Goal: Task Accomplishment & Management: Manage account settings

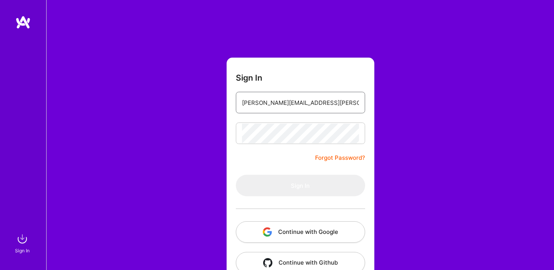
type input "[PERSON_NAME][EMAIL_ADDRESS][PERSON_NAME][DOMAIN_NAME]"
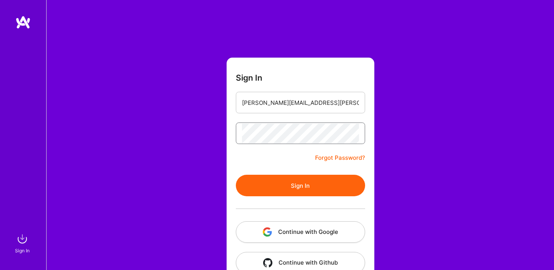
click at [236, 175] on button "Sign In" at bounding box center [300, 186] width 129 height 22
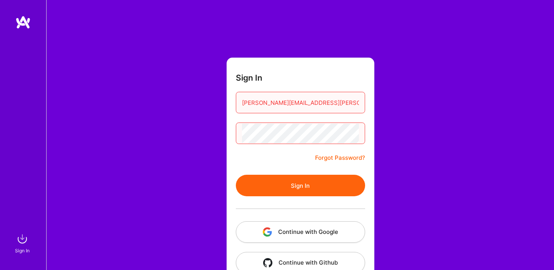
click at [236, 175] on button "Sign In" at bounding box center [300, 186] width 129 height 22
click at [325, 159] on link "Forgot Password?" at bounding box center [340, 157] width 50 height 9
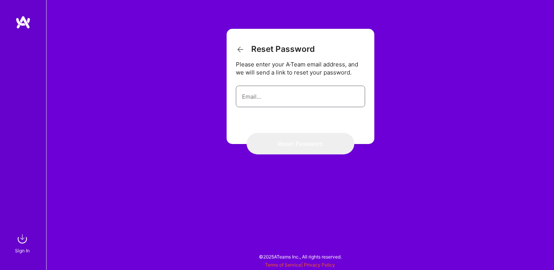
click at [305, 100] on input "email" at bounding box center [300, 97] width 117 height 20
type input "rajasekar.ramalingam@yahoo.com"
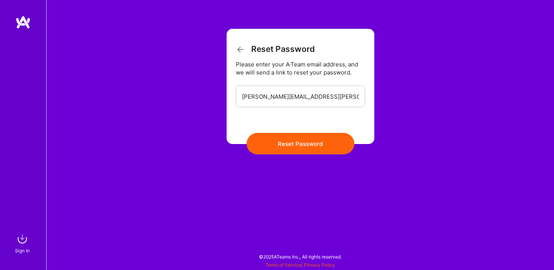
click at [311, 144] on button "Reset Password" at bounding box center [300, 144] width 108 height 22
click at [280, 154] on button "Reset Password" at bounding box center [300, 144] width 108 height 22
click at [280, 147] on button "Reset Password" at bounding box center [300, 144] width 108 height 22
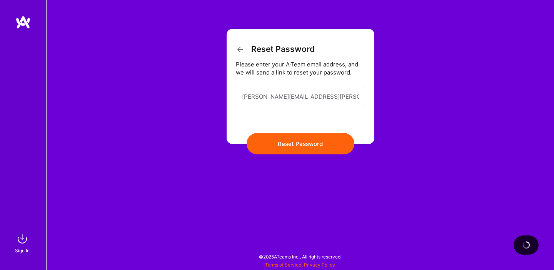
click at [280, 147] on button "Reset Password" at bounding box center [300, 144] width 108 height 22
click at [240, 50] on icon at bounding box center [240, 49] width 9 height 9
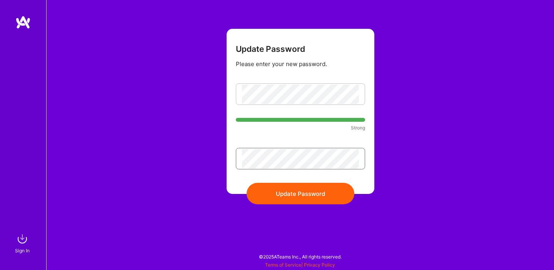
click at [246, 183] on button "Update Password" at bounding box center [300, 194] width 108 height 22
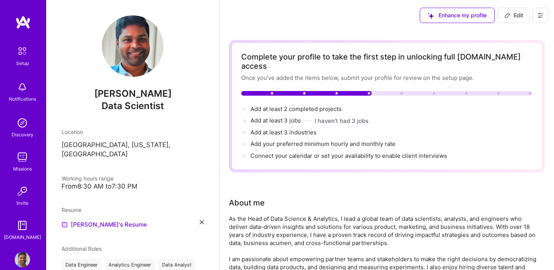
click at [435, 12] on span "Enhance my profile" at bounding box center [457, 16] width 59 height 8
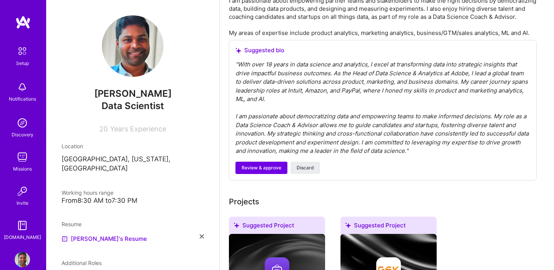
scroll to position [261, 0]
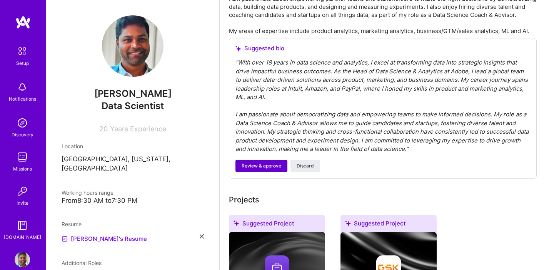
click at [264, 163] on span "Review & approve" at bounding box center [261, 166] width 40 height 7
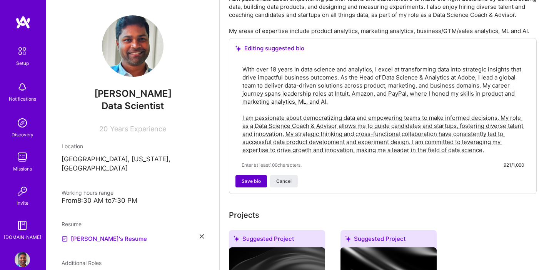
click at [254, 178] on span "Save bio" at bounding box center [250, 181] width 19 height 7
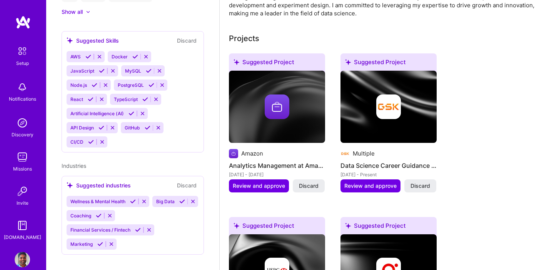
scroll to position [290, 0]
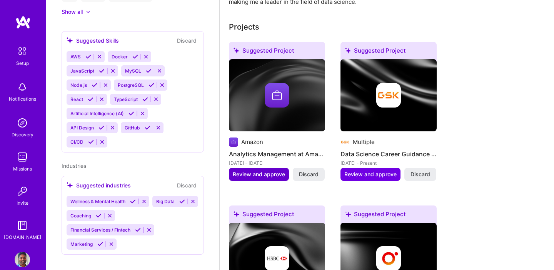
click at [276, 170] on button "Review and approve" at bounding box center [259, 174] width 60 height 13
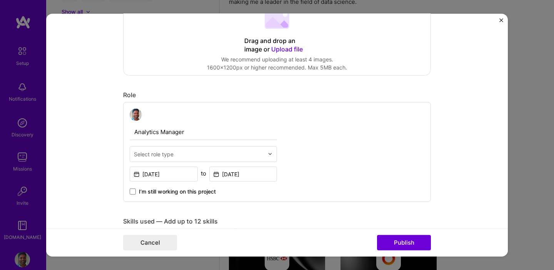
scroll to position [0, 0]
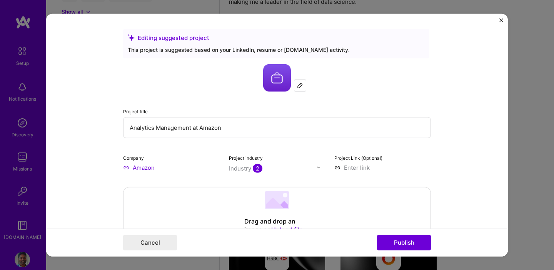
click at [503, 18] on form "Editing suggested project This project is suggested based on your LinkedIn, res…" at bounding box center [276, 134] width 461 height 243
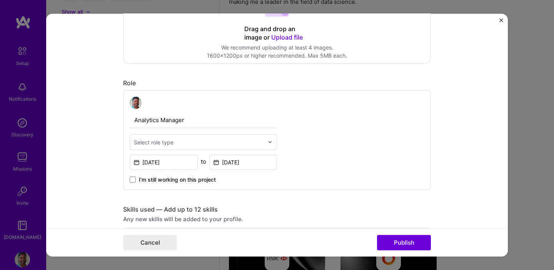
scroll to position [241, 0]
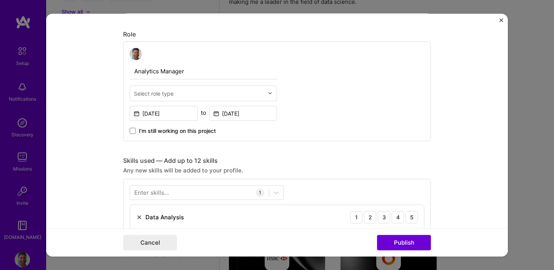
click at [211, 94] on input "text" at bounding box center [199, 93] width 130 height 8
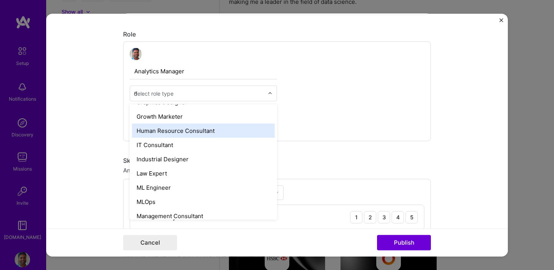
scroll to position [481, 0]
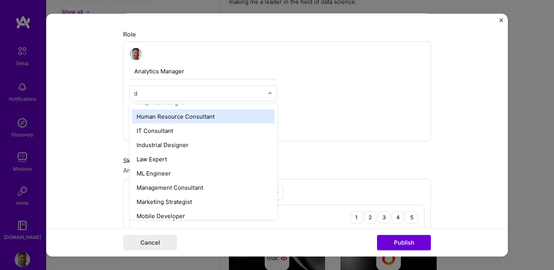
type input "da"
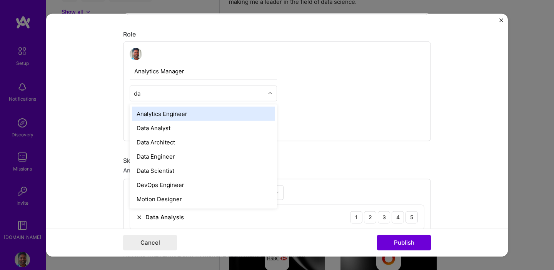
scroll to position [0, 0]
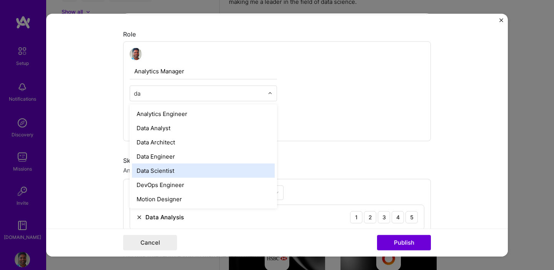
click at [192, 175] on div "Data Scientist" at bounding box center [203, 170] width 143 height 14
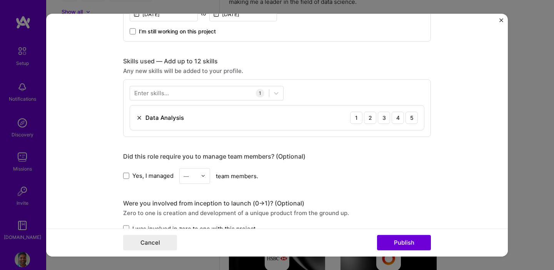
scroll to position [342, 0]
click at [182, 97] on div at bounding box center [199, 92] width 139 height 13
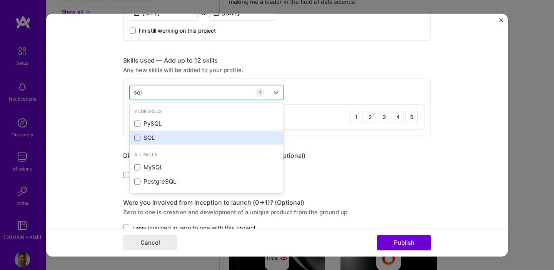
click at [167, 133] on div "SQL" at bounding box center [207, 138] width 154 height 14
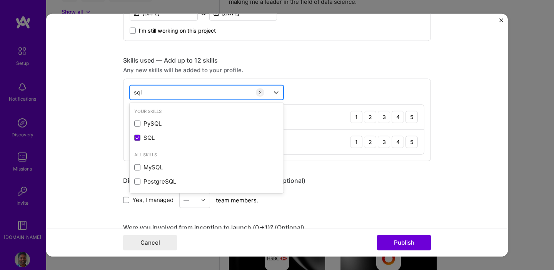
click at [173, 95] on div "sql sql" at bounding box center [199, 92] width 139 height 13
type input "s"
click at [173, 95] on div "pyt pyt" at bounding box center [199, 92] width 139 height 13
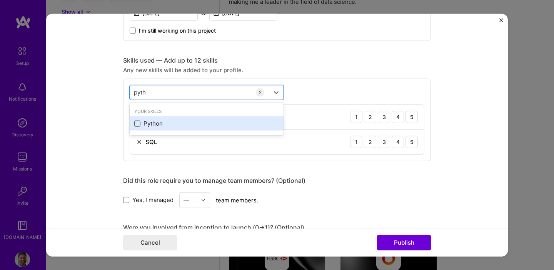
click at [136, 123] on span at bounding box center [137, 123] width 6 height 6
click at [0, 0] on input "checkbox" at bounding box center [0, 0] width 0 height 0
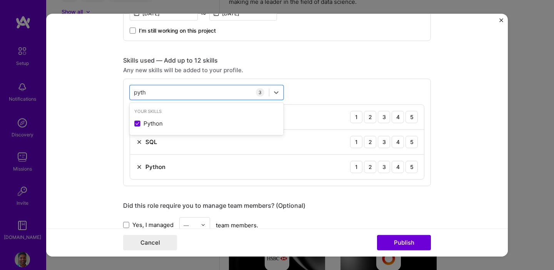
click at [171, 143] on div "SQL 1 2 3 4 5" at bounding box center [277, 142] width 294 height 25
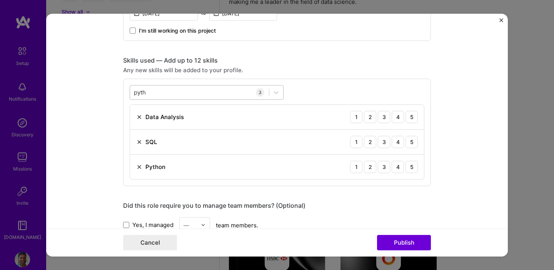
click at [165, 97] on div "pyth pyth" at bounding box center [199, 92] width 139 height 13
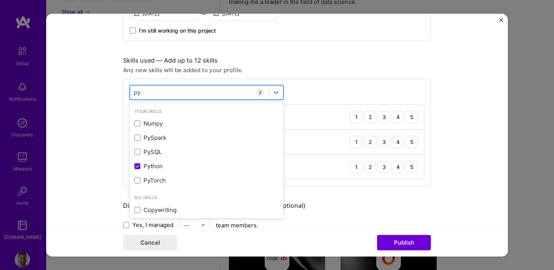
type input "p"
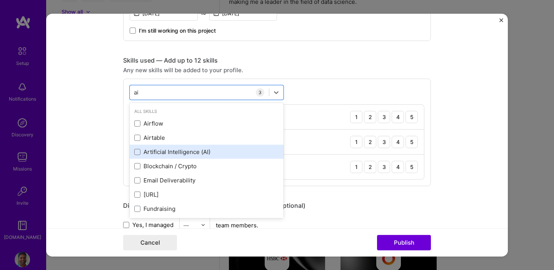
click at [173, 149] on div "Artificial Intelligence (AI)" at bounding box center [206, 152] width 145 height 8
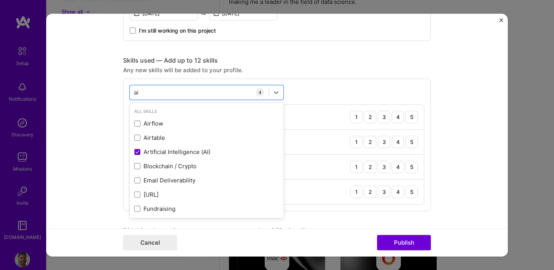
type input "ai"
click at [96, 148] on form "Editing suggested project This project is suggested based on your LinkedIn, res…" at bounding box center [276, 134] width 461 height 243
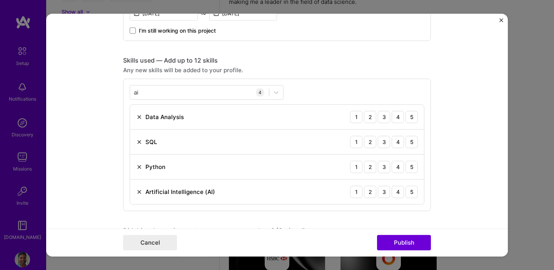
scroll to position [372, 0]
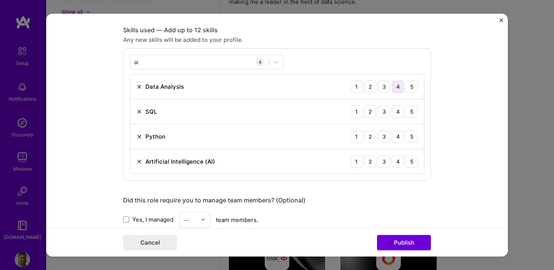
click at [398, 87] on div "4" at bounding box center [397, 86] width 12 height 12
click at [407, 110] on div "5" at bounding box center [411, 111] width 12 height 12
click at [395, 134] on div "4" at bounding box center [397, 136] width 12 height 12
click at [392, 160] on div "4" at bounding box center [397, 161] width 12 height 12
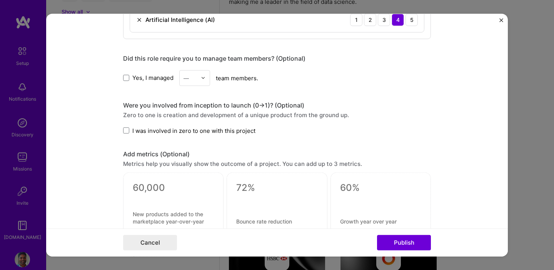
scroll to position [523, 0]
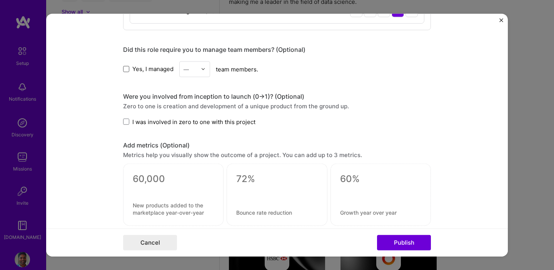
click at [127, 70] on span at bounding box center [126, 69] width 6 height 6
click at [0, 0] on input "Yes, I managed" at bounding box center [0, 0] width 0 height 0
click at [180, 75] on div "—" at bounding box center [190, 69] width 21 height 15
click at [187, 112] on div "3" at bounding box center [194, 118] width 26 height 14
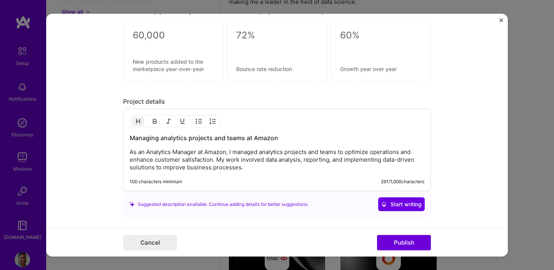
scroll to position [706, 0]
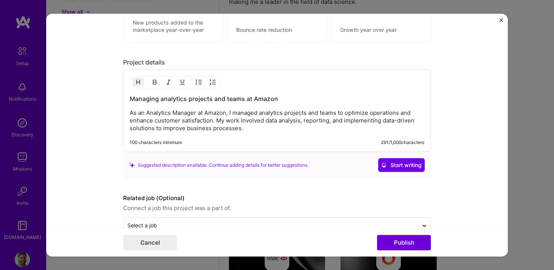
click at [358, 111] on p "As an Analytics Manager at Amazon, I managed analytics projects and teams to op…" at bounding box center [277, 120] width 295 height 23
click at [384, 114] on p "As an Analytics Manager at Amazon, I managed analytics projects and teams to me…" at bounding box center [277, 120] width 295 height 23
click at [256, 120] on p "As an Analytics Manager at Amazon, I managed analytics projects and teams to me…" at bounding box center [277, 120] width 295 height 23
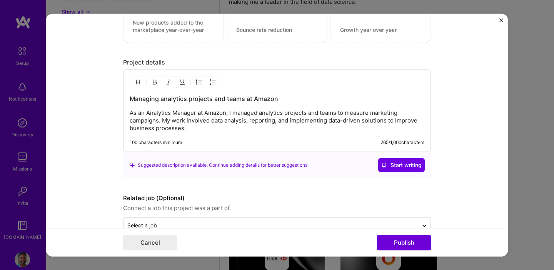
click at [271, 123] on p "As an Analytics Manager at Amazon, I managed analytics projects and teams to me…" at bounding box center [277, 120] width 295 height 23
click at [267, 130] on p "As an Analytics Manager at Amazon, I managed analytics projects and teams to me…" at bounding box center [277, 120] width 295 height 23
click at [154, 129] on p "As an Analytics Manager at Amazon, I managed analytics projects and teams to me…" at bounding box center [277, 120] width 295 height 23
click at [201, 131] on p "As an Analytics Manager at Amazon, I managed analytics projects and teams to me…" at bounding box center [277, 120] width 295 height 23
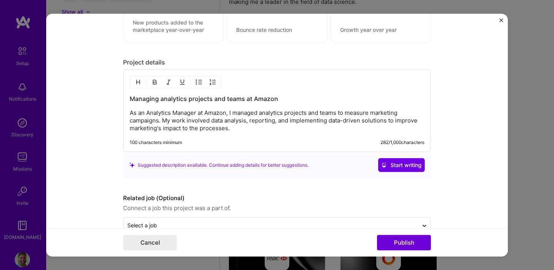
click at [201, 131] on p "As an Analytics Manager at Amazon, I managed analytics projects and teams to me…" at bounding box center [277, 120] width 295 height 23
click at [227, 137] on div "Managing analytics projects and teams at Amazon As an Analytics Manager at Amaz…" at bounding box center [277, 111] width 308 height 83
click at [243, 130] on p "As an Analytics Manager at Amazon, I managed analytics projects and teams to me…" at bounding box center [277, 120] width 295 height 23
click at [401, 164] on span "Start writing" at bounding box center [401, 166] width 40 height 8
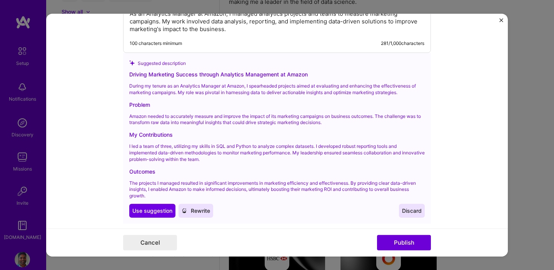
scroll to position [811, 0]
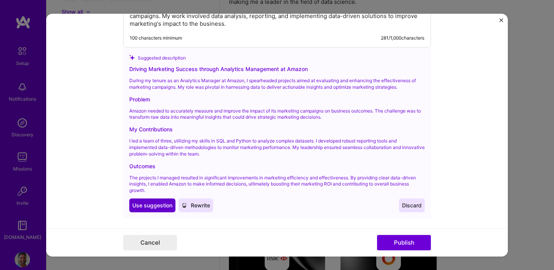
click at [142, 202] on span "Use suggestion" at bounding box center [152, 206] width 40 height 8
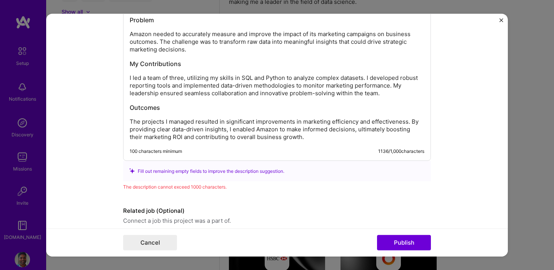
scroll to position [860, 0]
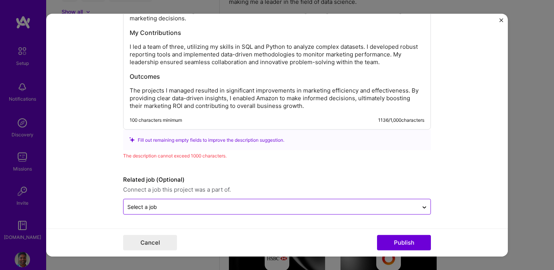
click at [300, 206] on input "text" at bounding box center [270, 207] width 287 height 8
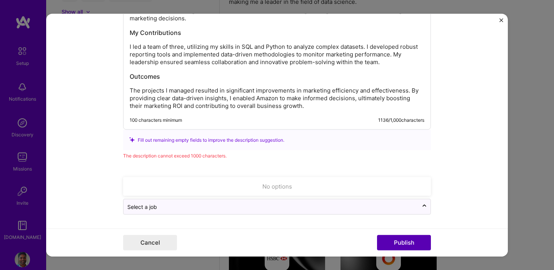
click at [401, 239] on button "Publish" at bounding box center [404, 242] width 54 height 15
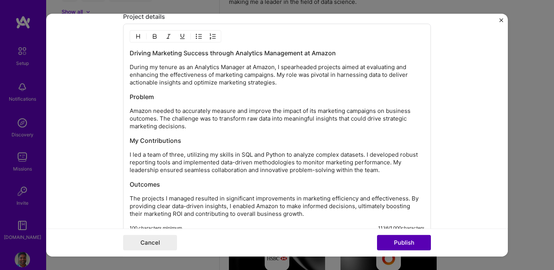
scroll to position [751, 0]
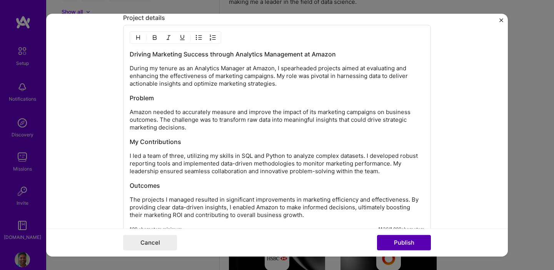
click at [401, 239] on button "Publish" at bounding box center [404, 242] width 54 height 15
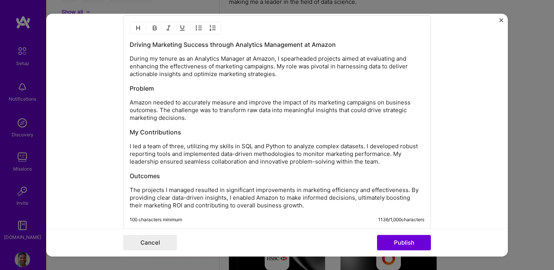
scroll to position [760, 0]
click at [160, 94] on div "Driving Marketing Success through Analytics Management at Amazon During my tenu…" at bounding box center [277, 125] width 295 height 169
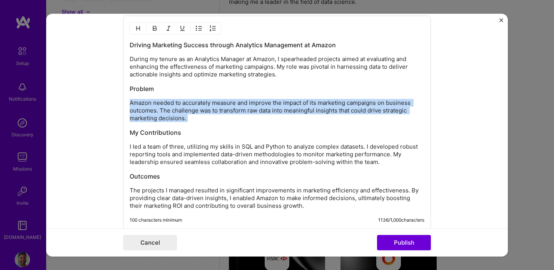
click at [198, 114] on p "Amazon needed to accurately measure and improve the impact of its marketing cam…" at bounding box center [277, 110] width 295 height 23
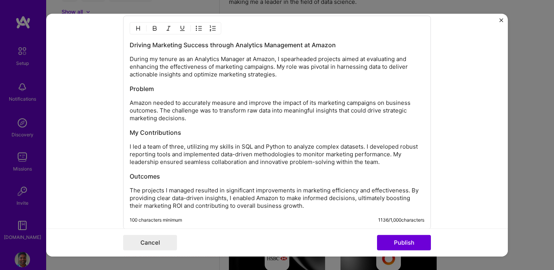
click at [205, 118] on p "Amazon needed to accurately measure and improve the impact of its marketing cam…" at bounding box center [277, 110] width 295 height 23
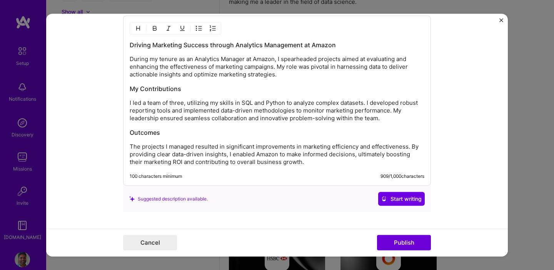
click at [149, 134] on h3 "Outcomes" at bounding box center [277, 132] width 295 height 8
click at [325, 163] on p "The projects I managed resulted in significant improvements in marketing effici…" at bounding box center [277, 154] width 295 height 23
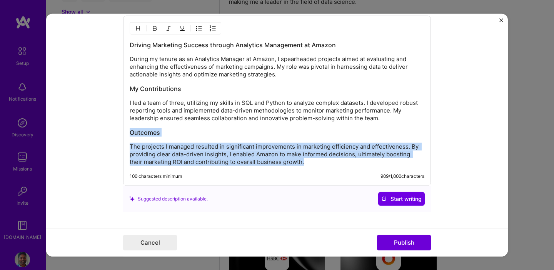
click at [273, 132] on h3 "Outcomes" at bounding box center [277, 132] width 295 height 8
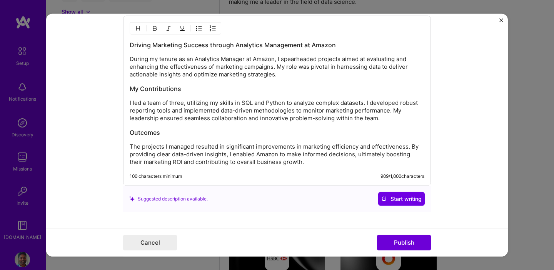
click at [273, 132] on h3 "Outcomes" at bounding box center [277, 132] width 295 height 8
click at [389, 121] on p "I led a team of three, utilizing my skills in SQL and Python to analyze complex…" at bounding box center [277, 110] width 295 height 23
click at [402, 236] on button "Publish" at bounding box center [404, 242] width 54 height 15
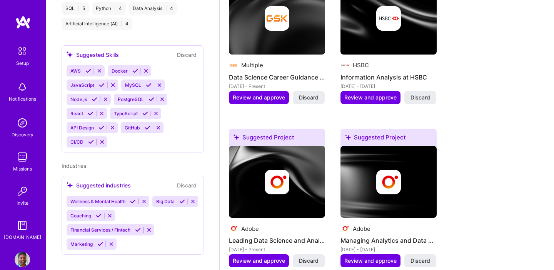
scroll to position [426, 0]
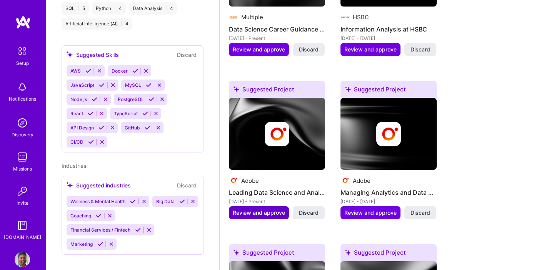
click at [266, 209] on span "Review and approve" at bounding box center [259, 213] width 52 height 8
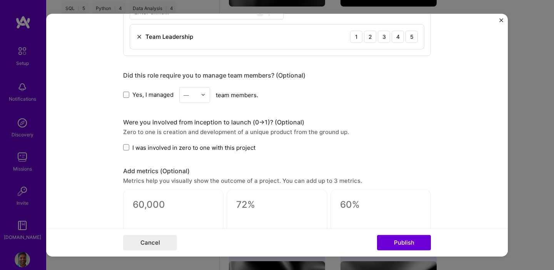
scroll to position [423, 0]
click at [196, 97] on input "text" at bounding box center [189, 94] width 13 height 8
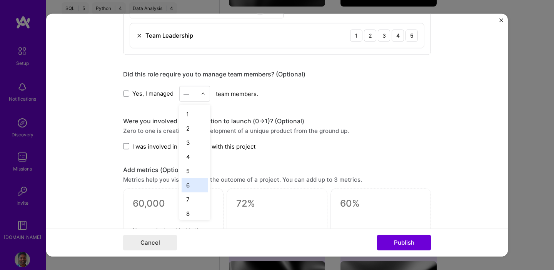
scroll to position [89, 0]
click at [195, 158] on div "10" at bounding box center [194, 153] width 26 height 14
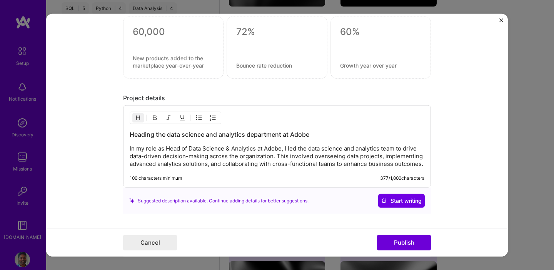
scroll to position [649, 0]
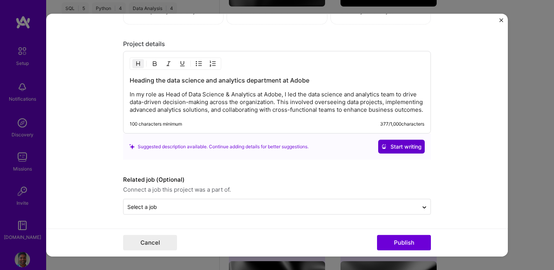
click at [395, 146] on span "Start writing" at bounding box center [401, 147] width 40 height 8
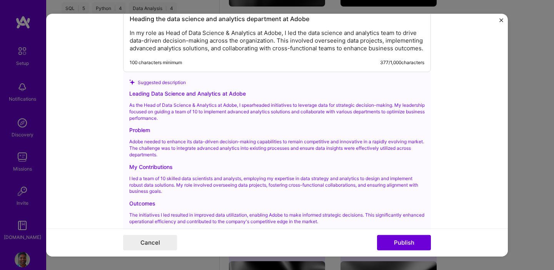
scroll to position [761, 0]
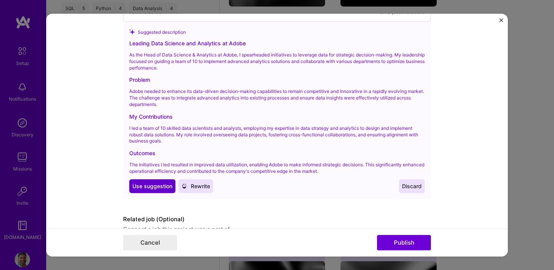
click at [158, 183] on span "Use suggestion" at bounding box center [152, 186] width 40 height 8
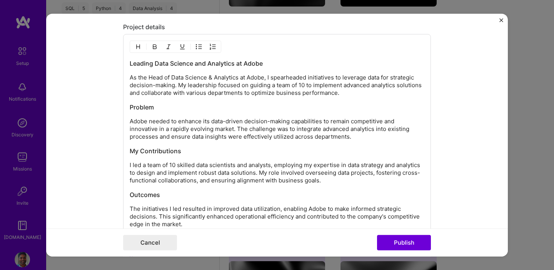
scroll to position [666, 0]
click at [184, 123] on p "Adobe needed to enhance its data-driven decision-making capabilities to remain …" at bounding box center [277, 129] width 295 height 23
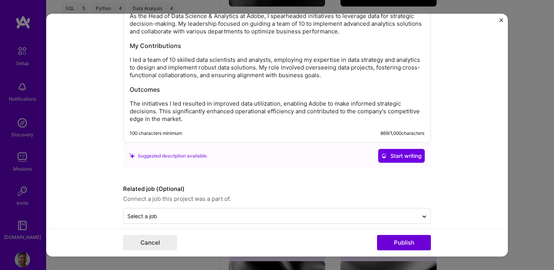
scroll to position [737, 0]
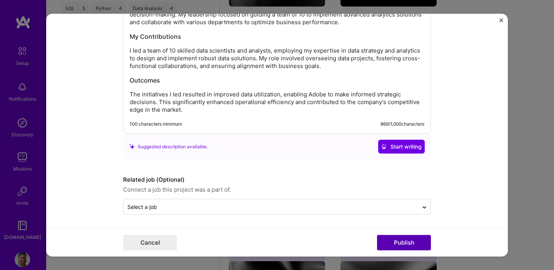
click at [393, 240] on button "Publish" at bounding box center [404, 242] width 54 height 15
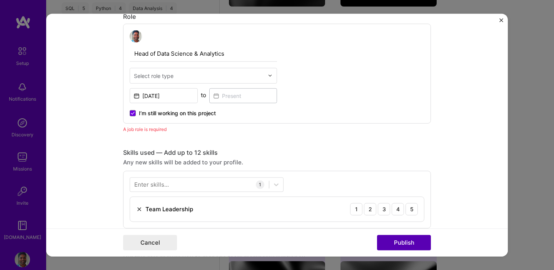
scroll to position [258, 0]
click at [133, 113] on icon at bounding box center [133, 114] width 4 height 3
click at [0, 0] on input "I’m still working on this project" at bounding box center [0, 0] width 0 height 0
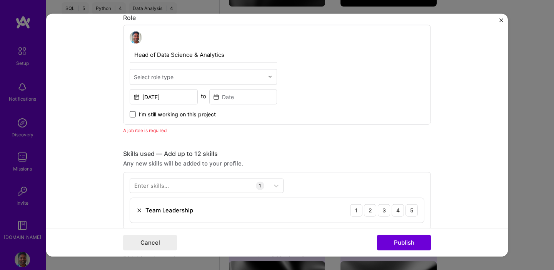
click at [180, 77] on input "text" at bounding box center [199, 77] width 130 height 8
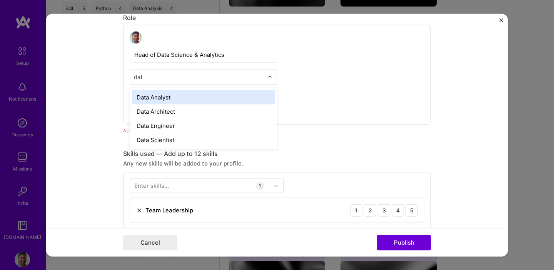
type input "data"
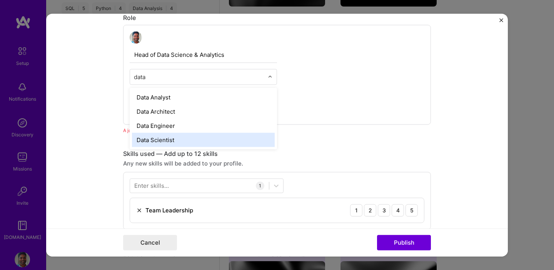
click at [183, 133] on div "Data Scientist" at bounding box center [203, 140] width 143 height 14
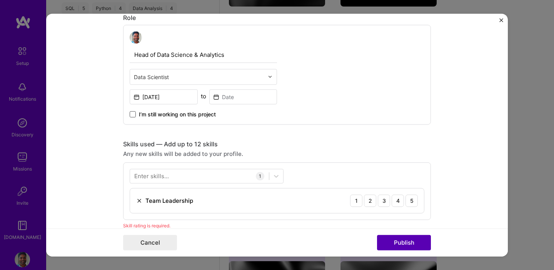
click at [430, 241] on button "Publish" at bounding box center [404, 242] width 54 height 15
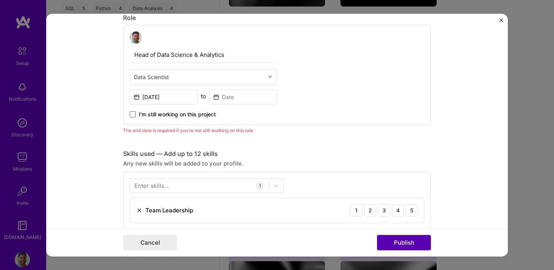
click at [430, 241] on button "Publish" at bounding box center [404, 242] width 54 height 15
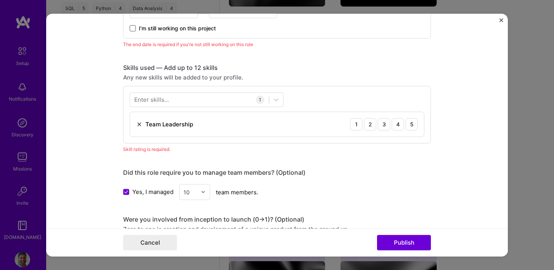
scroll to position [352, 0]
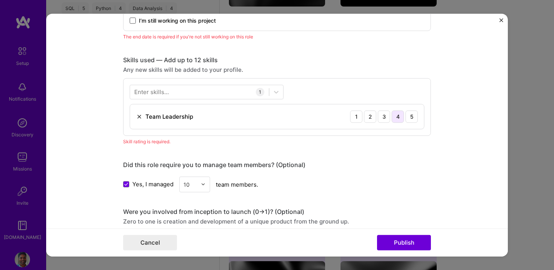
click at [401, 116] on div "4" at bounding box center [397, 116] width 12 height 12
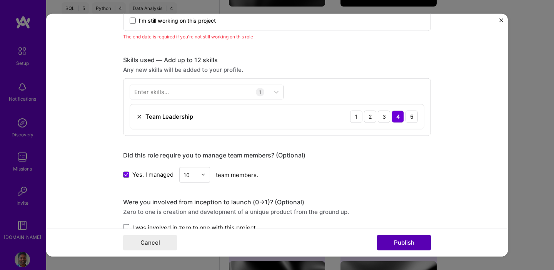
click at [398, 238] on button "Publish" at bounding box center [404, 242] width 54 height 15
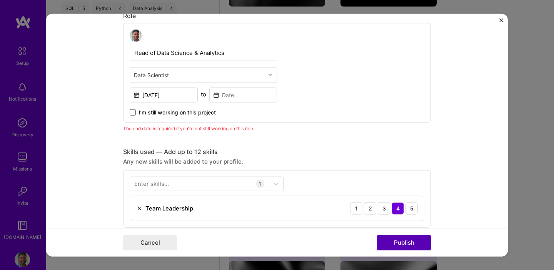
scroll to position [258, 0]
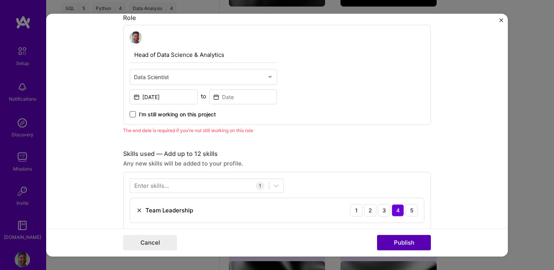
click at [398, 238] on button "Publish" at bounding box center [404, 242] width 54 height 15
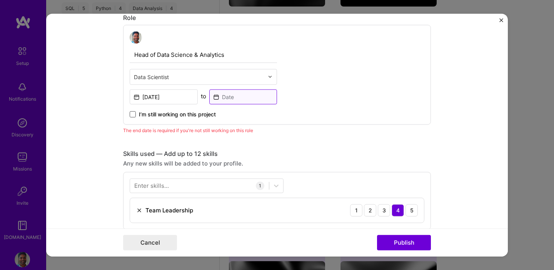
click at [236, 100] on input at bounding box center [243, 96] width 68 height 15
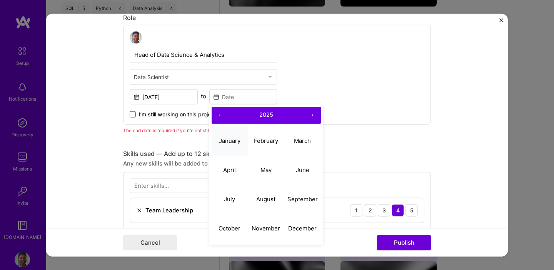
click at [237, 143] on abbr "January" at bounding box center [230, 140] width 22 height 7
type input "Jan, 2025"
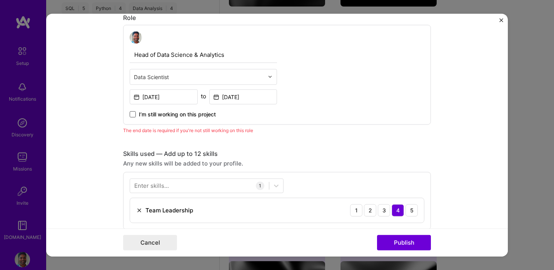
click at [237, 143] on div "Editing suggested project This project is suggested based on your LinkedIn, res…" at bounding box center [277, 237] width 308 height 932
click at [391, 237] on button "Publish" at bounding box center [404, 242] width 54 height 15
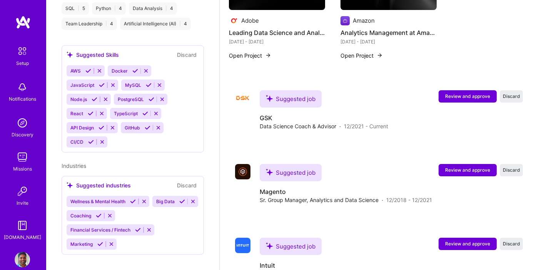
scroll to position [903, 0]
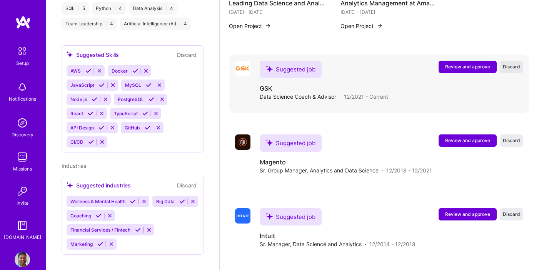
click at [508, 62] on button "Discard" at bounding box center [511, 67] width 23 height 12
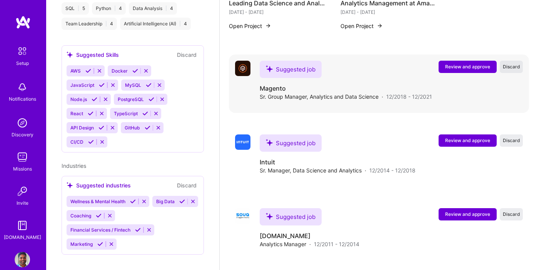
click at [510, 61] on button "Discard" at bounding box center [511, 67] width 23 height 12
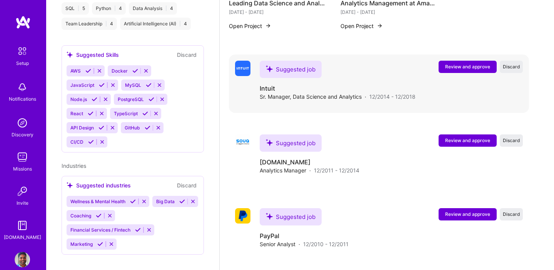
click at [380, 71] on div "Suggested job Intuit Sr. Manager, Data Science and Analytics · 12/2014 - 12/2018" at bounding box center [338, 81] width 156 height 40
click at [376, 84] on h4 "Intuit" at bounding box center [338, 88] width 156 height 8
click at [485, 63] on span "Review and approve" at bounding box center [467, 66] width 45 height 7
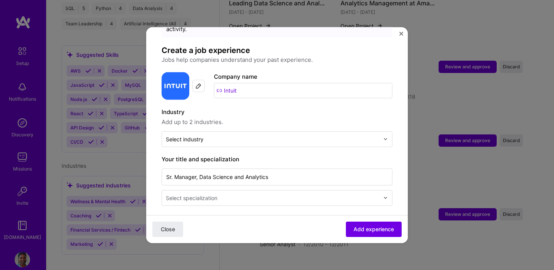
scroll to position [76, 0]
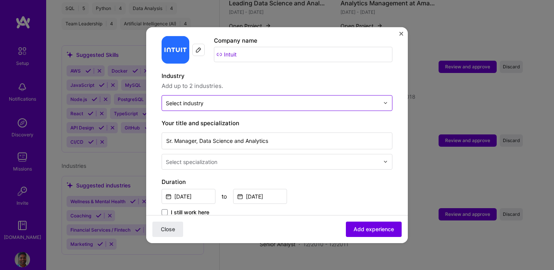
click at [229, 99] on input "text" at bounding box center [272, 103] width 213 height 8
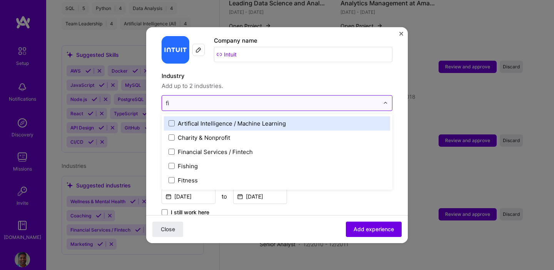
type input "fin"
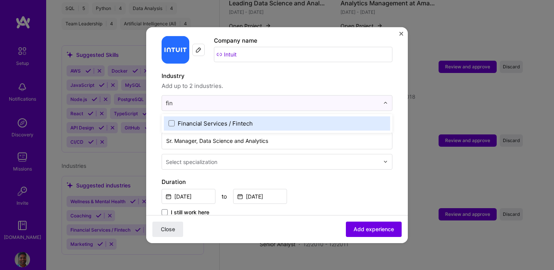
click at [242, 119] on div "Financial Services / Fintech" at bounding box center [215, 123] width 75 height 8
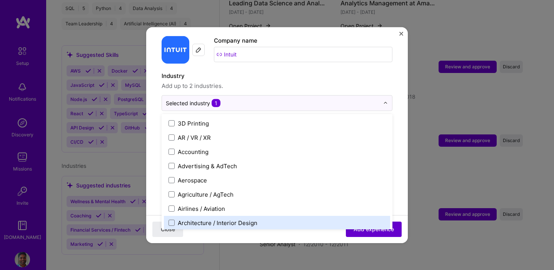
click at [374, 233] on button "Add experience" at bounding box center [374, 229] width 56 height 15
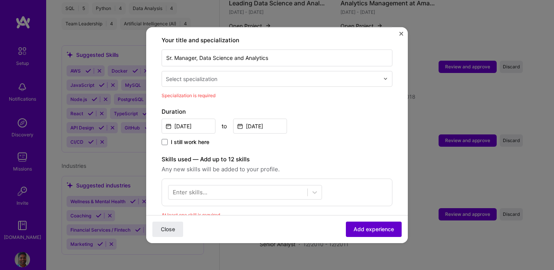
scroll to position [160, 0]
click at [374, 233] on button "Add experience" at bounding box center [374, 229] width 56 height 15
click at [235, 186] on div at bounding box center [237, 192] width 139 height 13
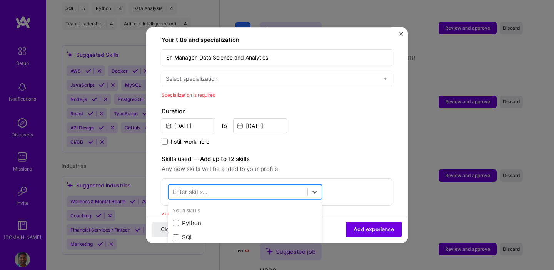
scroll to position [945, 0]
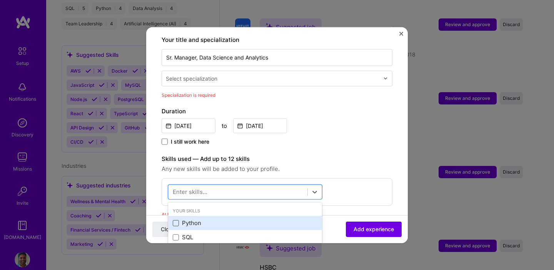
click at [175, 220] on span at bounding box center [176, 223] width 6 height 6
click at [0, 0] on input "checkbox" at bounding box center [0, 0] width 0 height 0
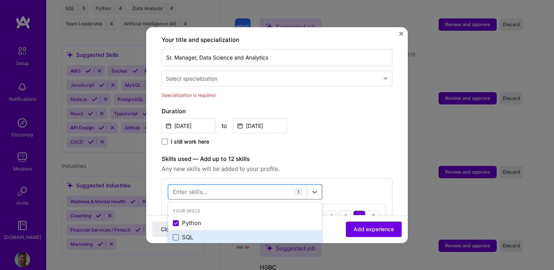
click at [175, 235] on span at bounding box center [176, 238] width 6 height 6
click at [0, 0] on input "checkbox" at bounding box center [0, 0] width 0 height 0
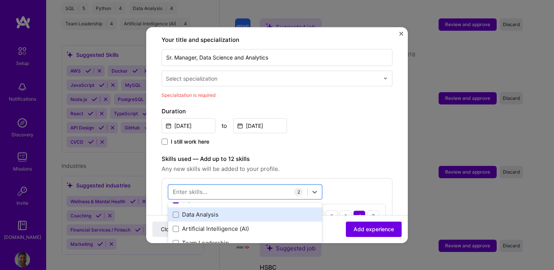
click at [177, 213] on div "Data Analysis" at bounding box center [245, 215] width 154 height 14
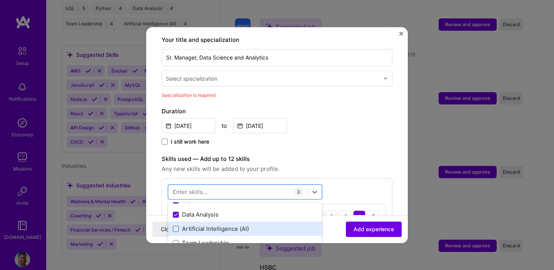
click at [176, 226] on span at bounding box center [176, 229] width 6 height 6
click at [0, 0] on input "checkbox" at bounding box center [0, 0] width 0 height 0
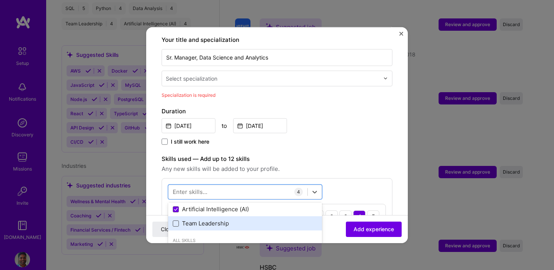
click at [176, 221] on span at bounding box center [176, 224] width 6 height 6
click at [0, 0] on input "checkbox" at bounding box center [0, 0] width 0 height 0
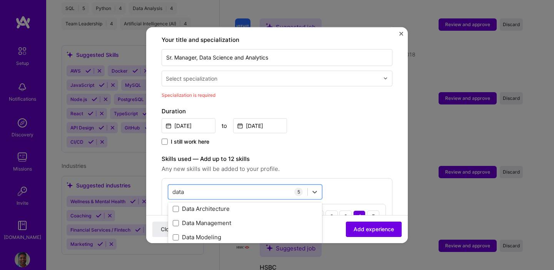
scroll to position [45, 0]
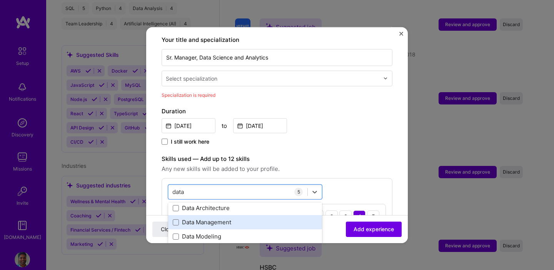
click at [198, 218] on div "Data Management" at bounding box center [245, 222] width 145 height 8
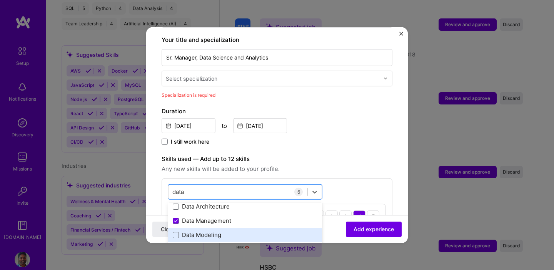
click at [195, 231] on div "Data Modeling" at bounding box center [245, 235] width 145 height 8
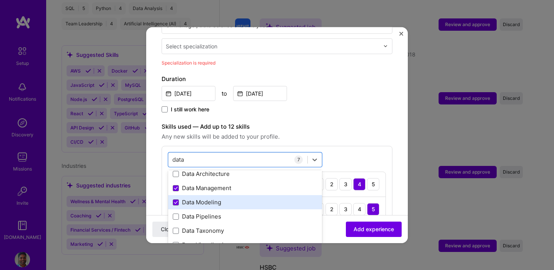
scroll to position [195, 0]
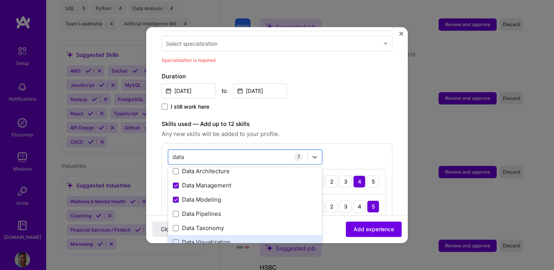
click at [203, 235] on div "Data Visualization" at bounding box center [245, 242] width 154 height 14
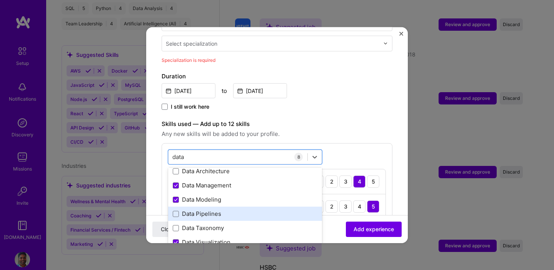
click at [203, 210] on div "Data Pipelines" at bounding box center [245, 214] width 145 height 8
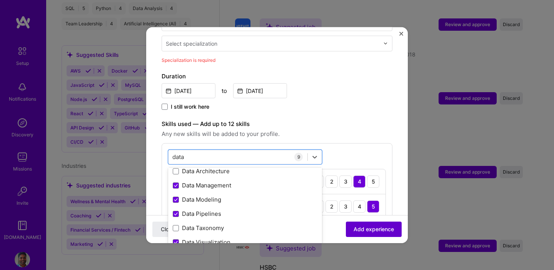
type input "data"
click at [370, 225] on button "Add experience" at bounding box center [374, 229] width 56 height 15
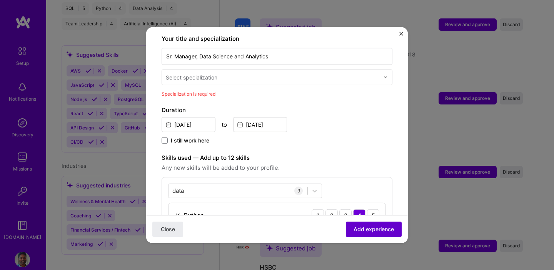
scroll to position [160, 0]
click at [370, 225] on button "Add experience" at bounding box center [374, 229] width 56 height 15
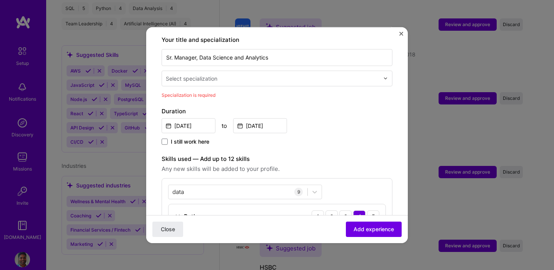
click at [200, 74] on div "Select specialization" at bounding box center [192, 78] width 52 height 8
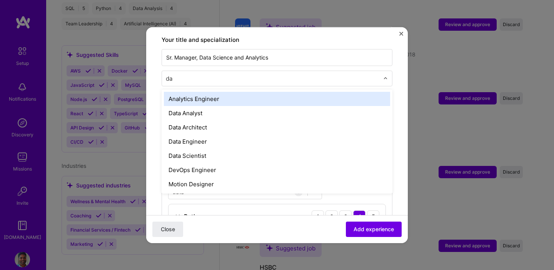
scroll to position [0, 0]
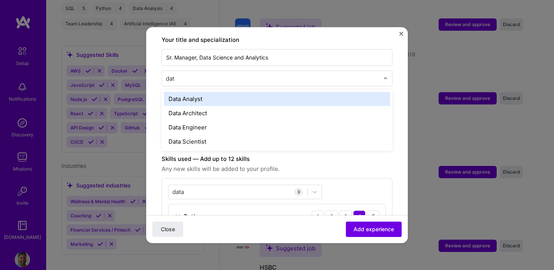
type input "data"
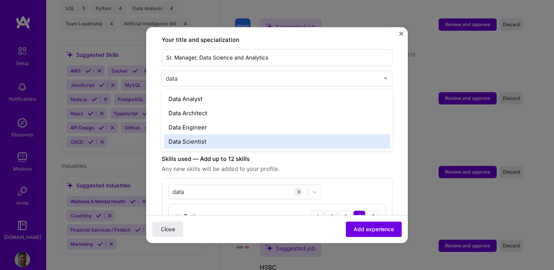
click at [203, 135] on div "Data Scientist" at bounding box center [277, 141] width 226 height 14
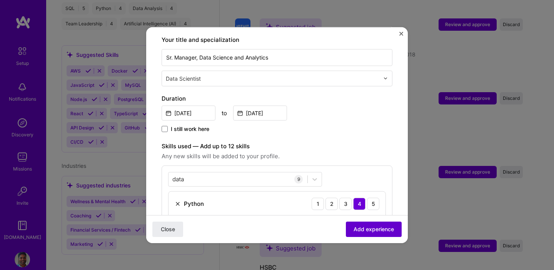
click at [376, 228] on span "Add experience" at bounding box center [373, 230] width 40 height 8
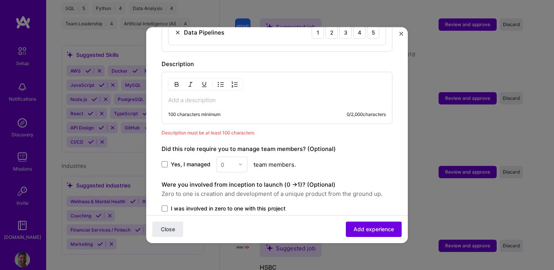
scroll to position [524, 0]
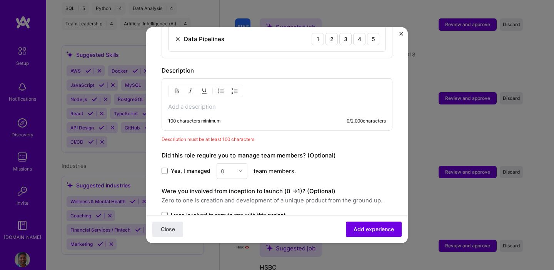
click at [215, 103] on p at bounding box center [277, 107] width 218 height 8
click at [169, 167] on label "Yes, I managed" at bounding box center [186, 171] width 49 height 8
click at [0, 0] on input "Yes, I managed" at bounding box center [0, 0] width 0 height 0
click at [230, 167] on input "text" at bounding box center [227, 171] width 13 height 8
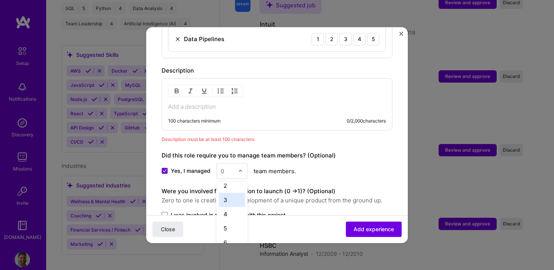
scroll to position [46, 0]
click at [228, 223] on div "7" at bounding box center [232, 230] width 26 height 14
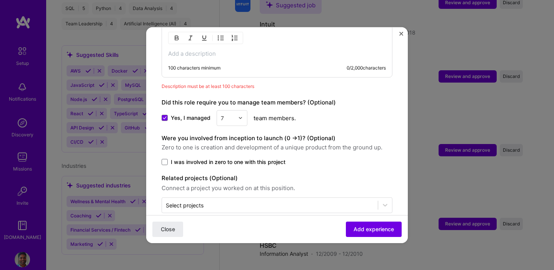
scroll to position [583, 0]
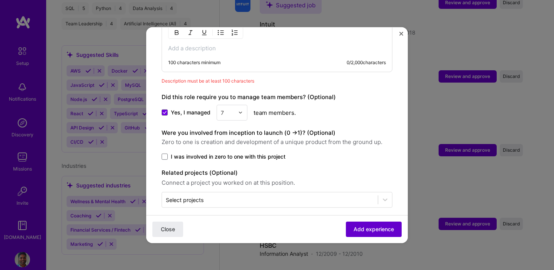
click at [360, 227] on span "Add experience" at bounding box center [373, 230] width 40 height 8
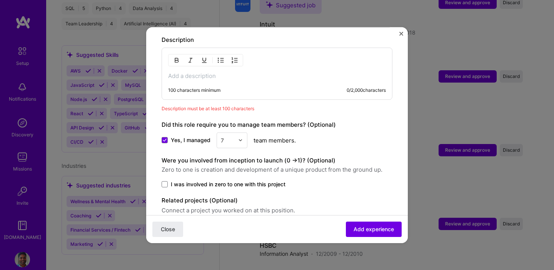
click at [180, 72] on p at bounding box center [277, 76] width 218 height 8
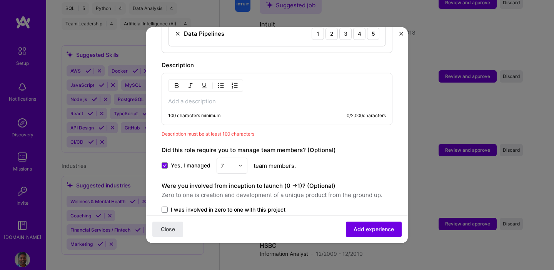
scroll to position [500, 0]
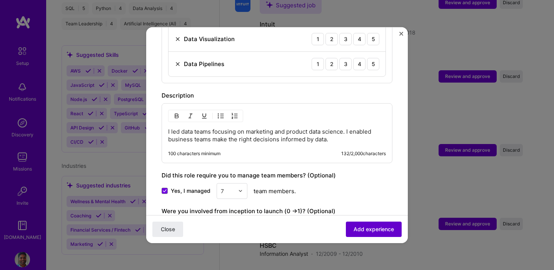
click at [383, 235] on button "Add experience" at bounding box center [374, 229] width 56 height 15
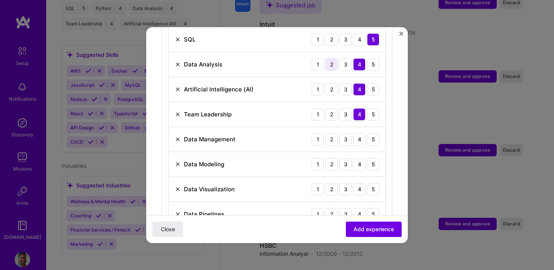
scroll to position [350, 0]
click at [367, 132] on div "5" at bounding box center [373, 138] width 12 height 12
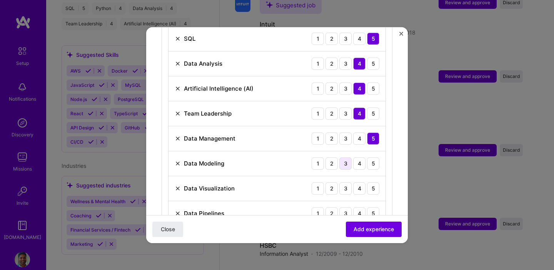
click at [346, 157] on div "3" at bounding box center [345, 163] width 12 height 12
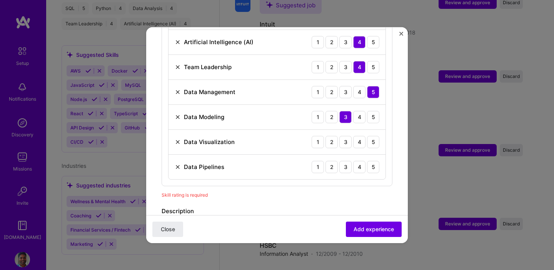
scroll to position [397, 0]
click at [372, 135] on div "5" at bounding box center [373, 141] width 12 height 12
click at [347, 160] on div "3" at bounding box center [345, 166] width 12 height 12
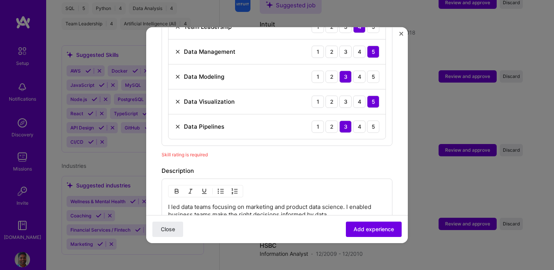
scroll to position [455, 0]
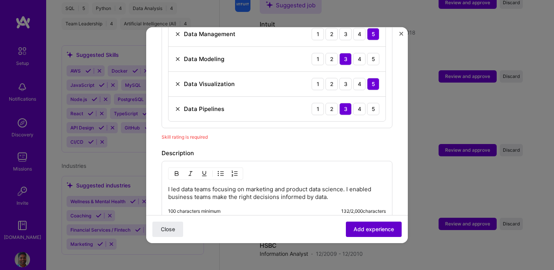
click at [363, 222] on button "Add experience" at bounding box center [374, 229] width 56 height 15
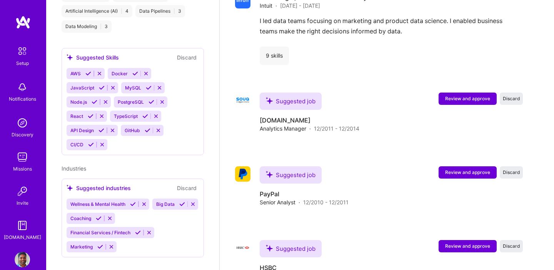
scroll to position [996, 0]
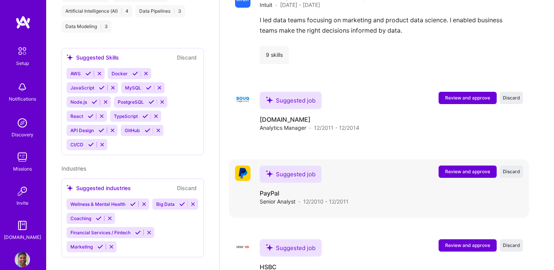
click at [447, 168] on span "Review and approve" at bounding box center [467, 171] width 45 height 7
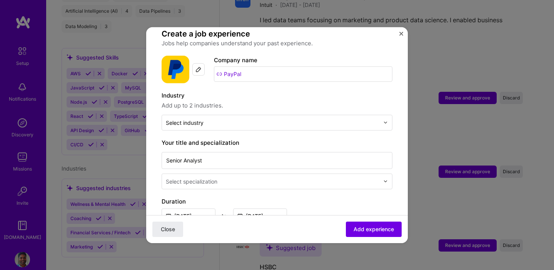
scroll to position [57, 0]
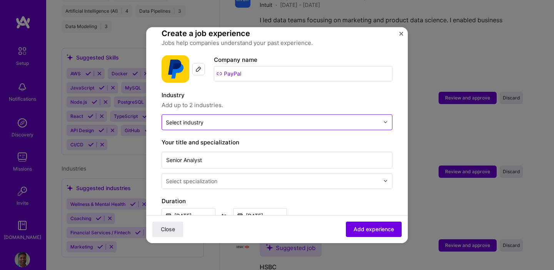
click at [231, 118] on input "text" at bounding box center [272, 122] width 213 height 8
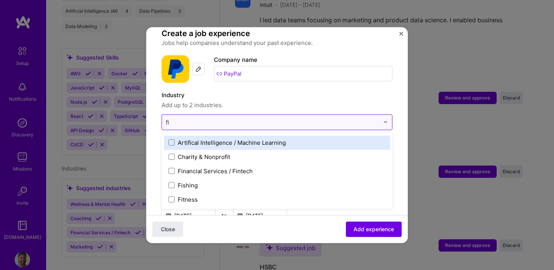
type input "fin"
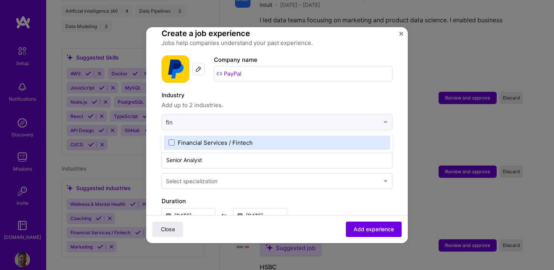
click at [225, 138] on div "Financial Services / Fintech" at bounding box center [215, 142] width 75 height 8
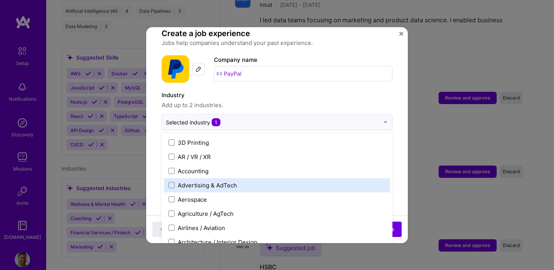
click at [403, 168] on form "Adding suggested job This job is suggested based on your LinkedIn, resume or A.…" at bounding box center [276, 259] width 261 height 549
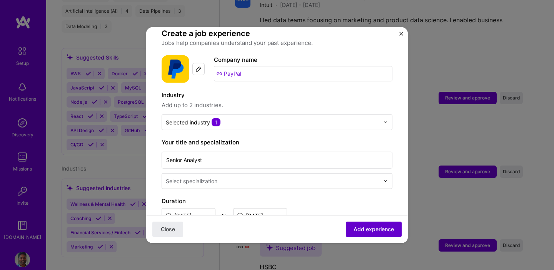
click at [389, 228] on span "Add experience" at bounding box center [373, 230] width 40 height 8
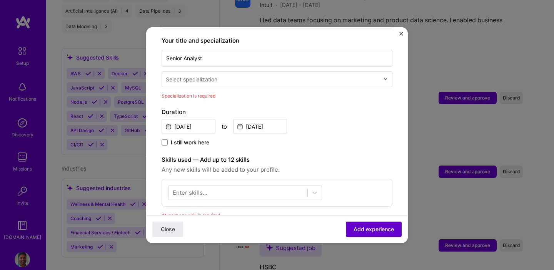
scroll to position [160, 0]
click at [239, 71] on div "Select specialization" at bounding box center [272, 78] width 221 height 15
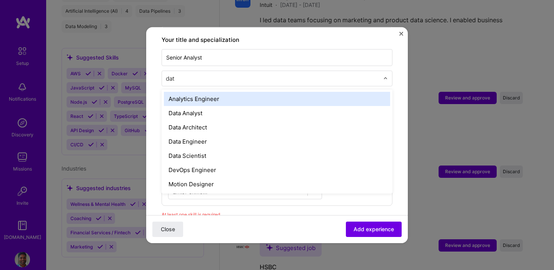
type input "data"
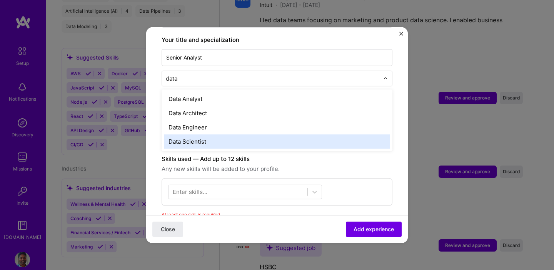
click at [220, 137] on div "Data Scientist" at bounding box center [277, 141] width 226 height 14
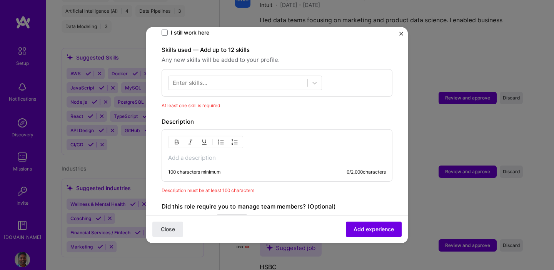
scroll to position [257, 0]
click at [210, 155] on div "100 characters minimum 0 / 2,000 characters" at bounding box center [277, 154] width 231 height 52
click at [210, 153] on p at bounding box center [277, 157] width 218 height 8
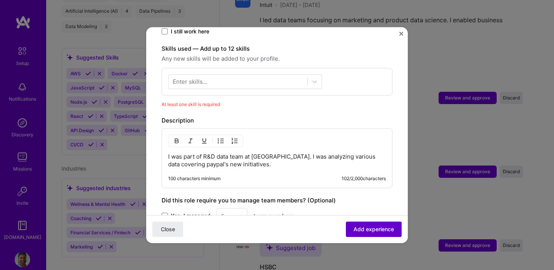
click at [369, 228] on span "Add experience" at bounding box center [373, 230] width 40 height 8
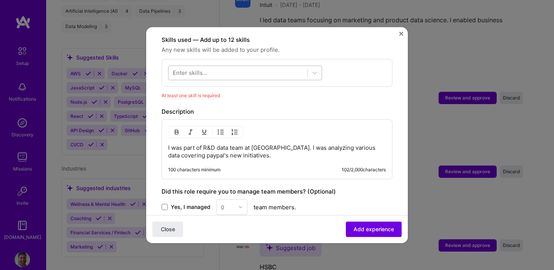
click at [219, 69] on div at bounding box center [237, 73] width 139 height 13
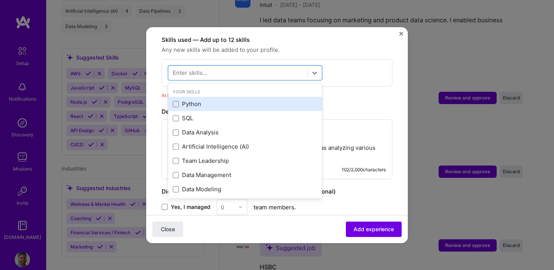
click at [186, 100] on div "Python" at bounding box center [245, 104] width 145 height 8
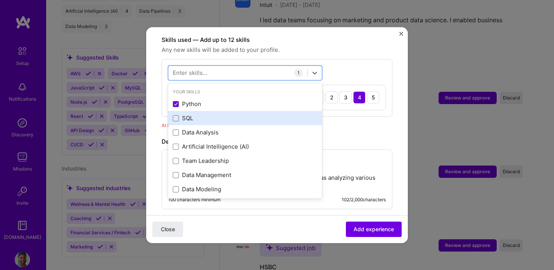
click at [186, 114] on div "SQL" at bounding box center [245, 118] width 145 height 8
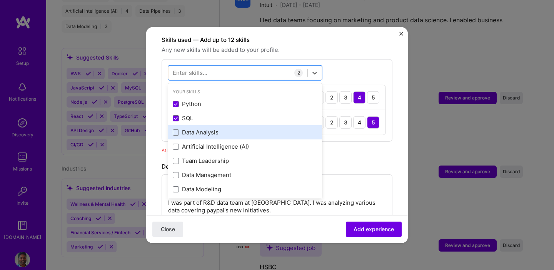
click at [189, 128] on div "Data Analysis" at bounding box center [245, 132] width 145 height 8
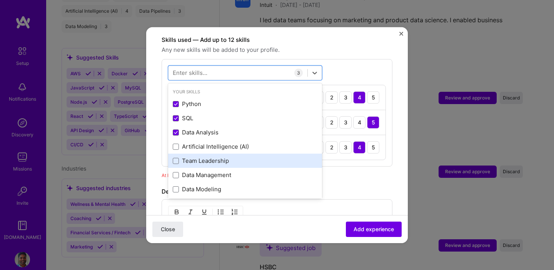
click at [192, 157] on div "Team Leadership" at bounding box center [245, 161] width 145 height 8
click at [193, 157] on div "Team Leadership" at bounding box center [245, 161] width 145 height 8
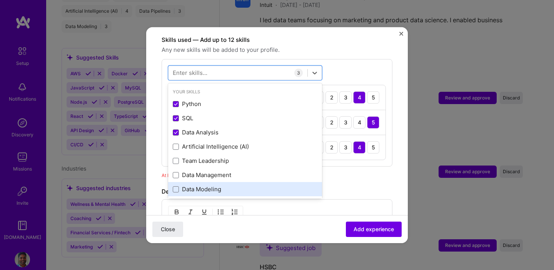
click at [194, 185] on div "Data Modeling" at bounding box center [245, 189] width 145 height 8
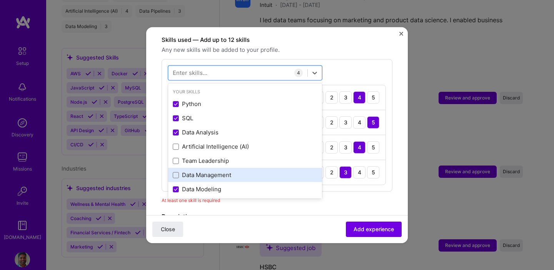
click at [198, 171] on div "Data Management" at bounding box center [245, 175] width 145 height 8
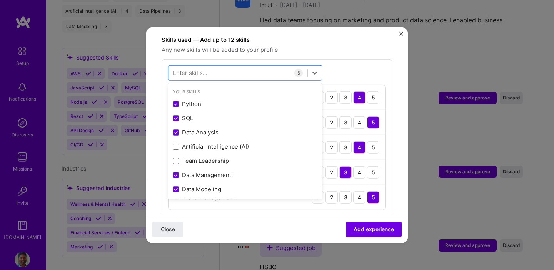
click at [307, 209] on div "Skills used — Add up to 12 skills Any new skills will be added to your profile.…" at bounding box center [277, 132] width 231 height 194
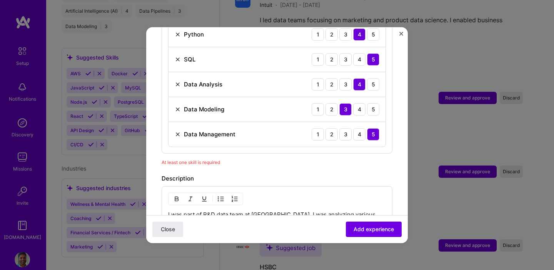
scroll to position [400, 0]
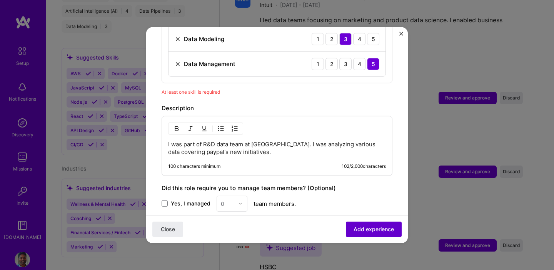
click at [361, 229] on span "Add experience" at bounding box center [373, 230] width 40 height 8
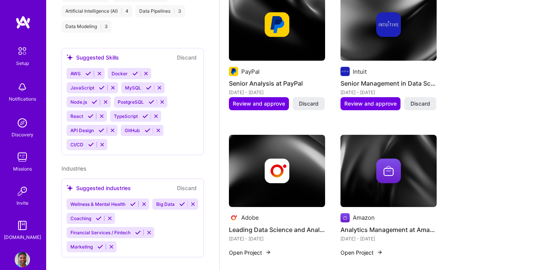
scroll to position [676, 0]
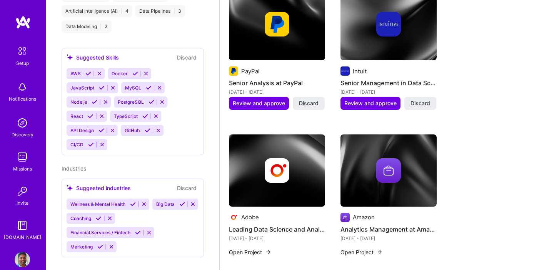
click at [264, 135] on img at bounding box center [277, 171] width 96 height 72
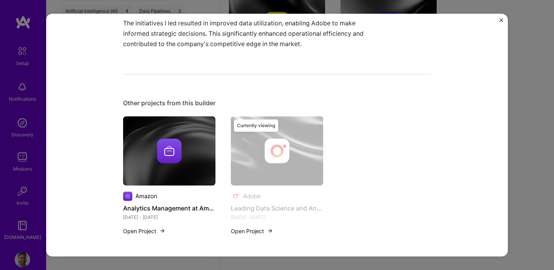
scroll to position [454, 0]
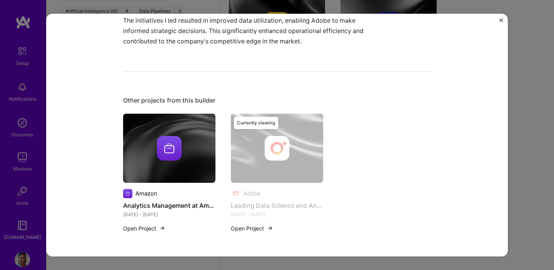
click at [515, 156] on div "Leading Data Science and Analytics at Adobe Adobe Big Data, Enterprise Software…" at bounding box center [277, 135] width 554 height 270
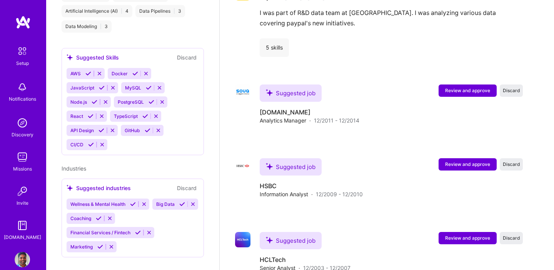
scroll to position [1127, 0]
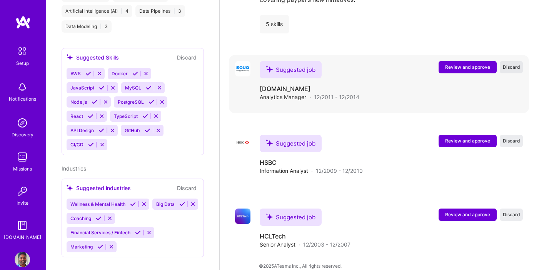
click at [508, 64] on span "Discard" at bounding box center [511, 67] width 17 height 7
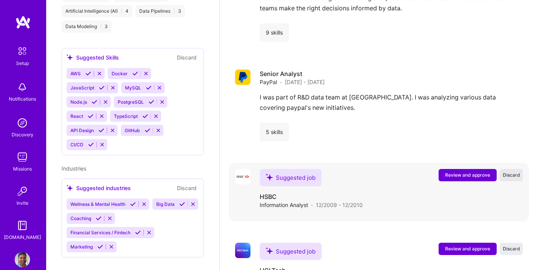
scroll to position [1053, 0]
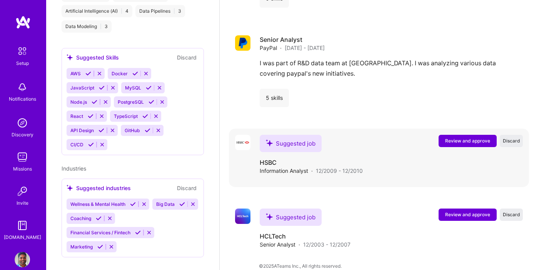
click at [481, 138] on span "Review and approve" at bounding box center [467, 141] width 45 height 7
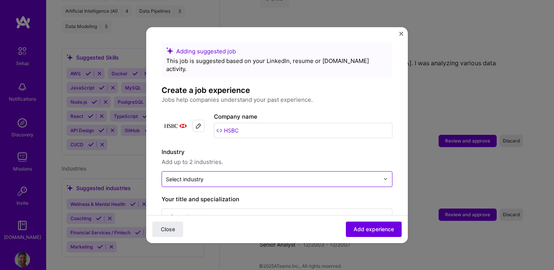
click at [188, 175] on div "Select industry 0" at bounding box center [185, 179] width 38 height 8
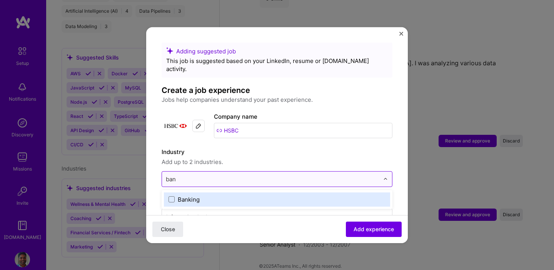
type input "bank"
click at [191, 195] on div "Banking" at bounding box center [189, 199] width 22 height 8
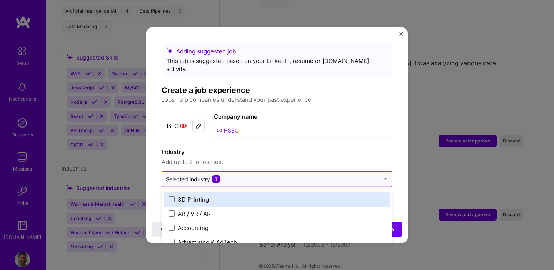
click at [290, 157] on span "Add up to 2 industries." at bounding box center [277, 161] width 231 height 9
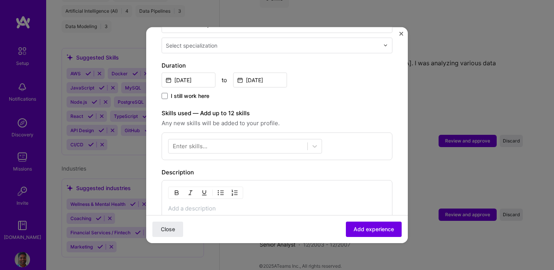
scroll to position [193, 0]
click at [263, 140] on div at bounding box center [237, 146] width 139 height 13
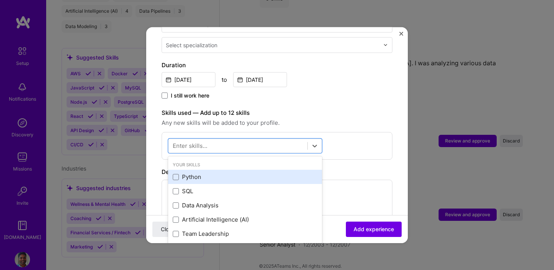
click at [196, 173] on div "Python" at bounding box center [245, 177] width 145 height 8
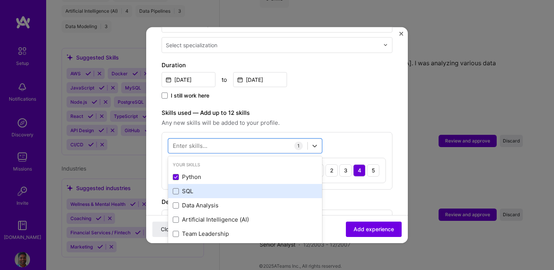
click at [193, 187] on div "SQL" at bounding box center [245, 191] width 145 height 8
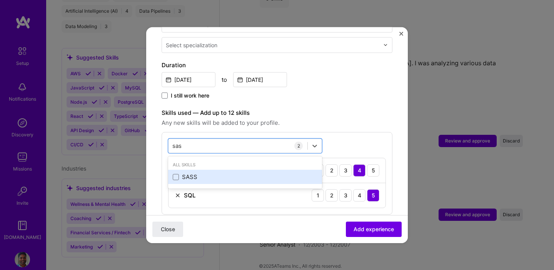
click at [185, 173] on div "SASS" at bounding box center [245, 177] width 145 height 8
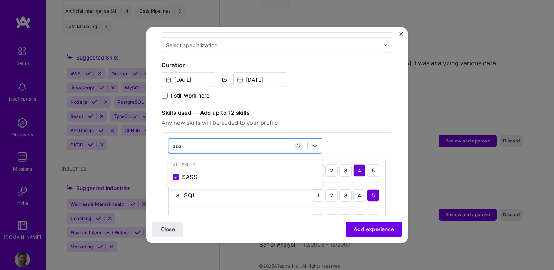
type input "sas"
click at [353, 214] on div "4" at bounding box center [359, 220] width 12 height 12
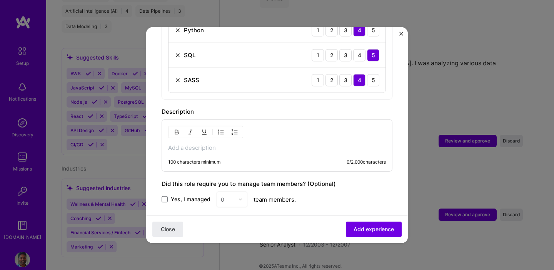
scroll to position [336, 0]
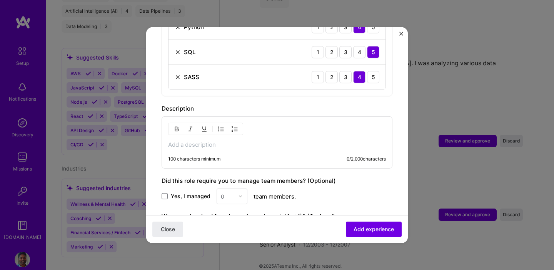
click at [307, 141] on p at bounding box center [277, 145] width 218 height 8
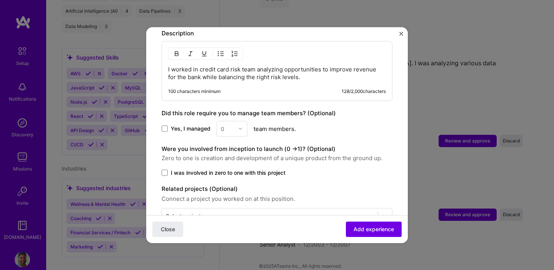
scroll to position [428, 0]
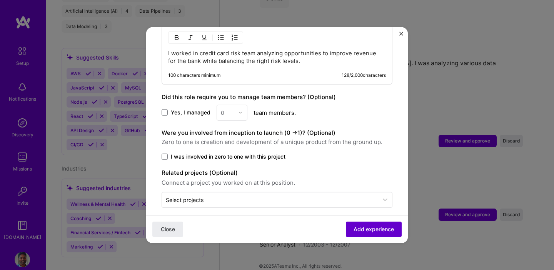
click at [361, 228] on span "Add experience" at bounding box center [373, 230] width 40 height 8
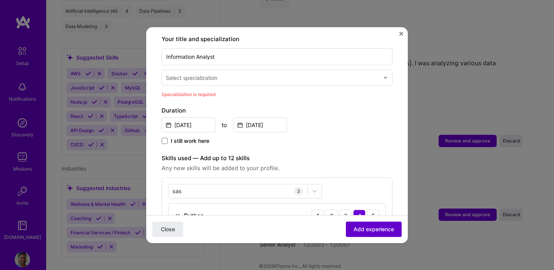
scroll to position [160, 0]
click at [198, 74] on div "Select specialization" at bounding box center [192, 78] width 52 height 8
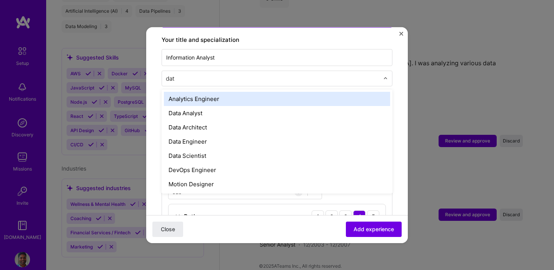
type input "data"
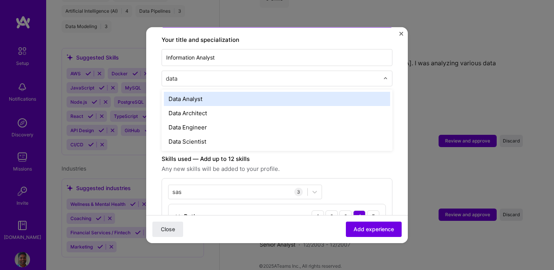
click at [200, 92] on div "Data Analyst" at bounding box center [277, 99] width 226 height 14
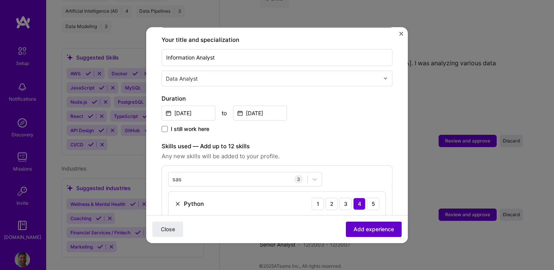
click at [360, 230] on span "Add experience" at bounding box center [373, 230] width 40 height 8
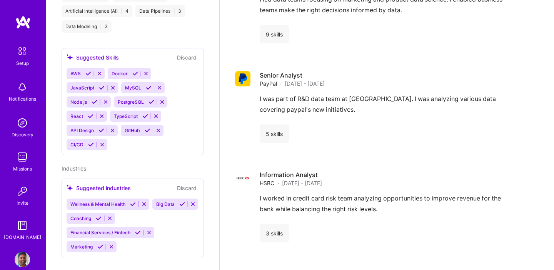
scroll to position [1067, 0]
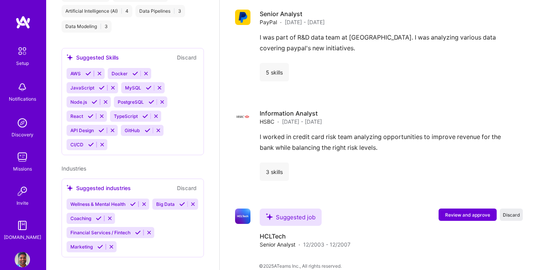
click at [18, 57] on img at bounding box center [22, 51] width 16 height 16
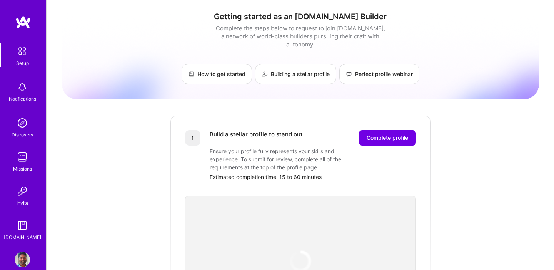
click at [23, 93] on img at bounding box center [22, 87] width 15 height 15
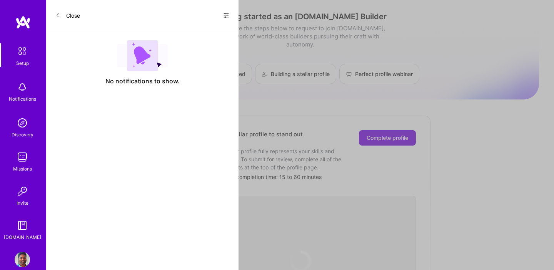
click at [28, 129] on img at bounding box center [22, 122] width 15 height 15
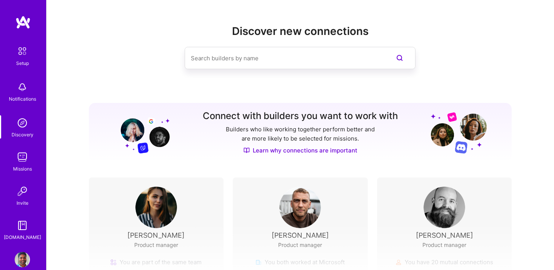
click at [28, 147] on div "Setup Notifications Discovery Missions Invite A.Guide" at bounding box center [23, 142] width 46 height 198
click at [25, 160] on img at bounding box center [22, 157] width 15 height 15
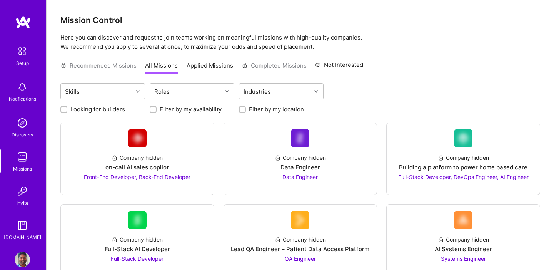
click at [26, 180] on div "Setup Notifications Discovery Missions Invite A.Guide" at bounding box center [23, 142] width 46 height 198
click at [26, 190] on img at bounding box center [22, 191] width 15 height 15
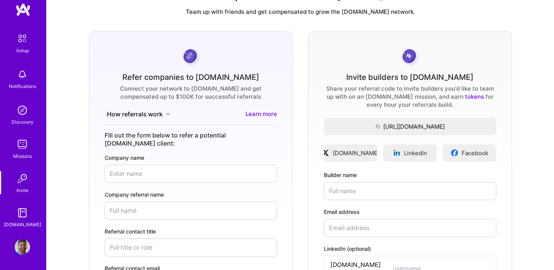
scroll to position [113, 0]
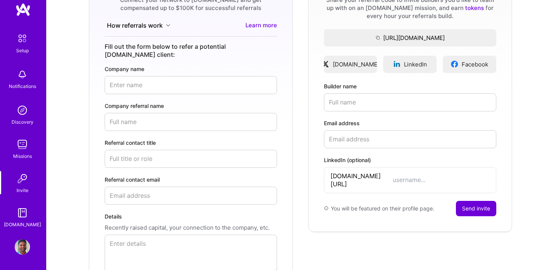
click at [21, 218] on img at bounding box center [22, 212] width 15 height 15
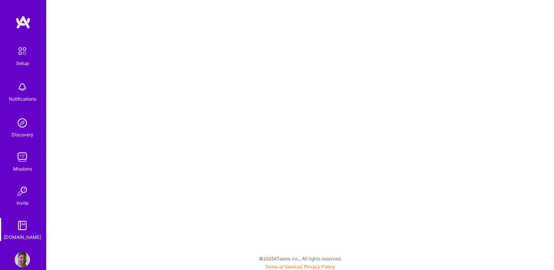
click at [22, 253] on img at bounding box center [22, 259] width 15 height 15
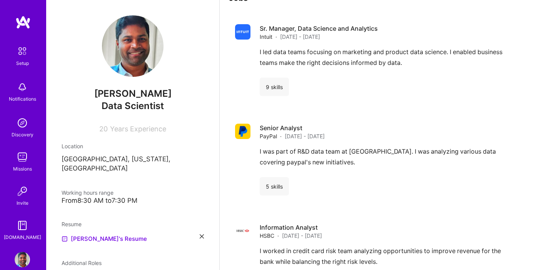
scroll to position [1067, 0]
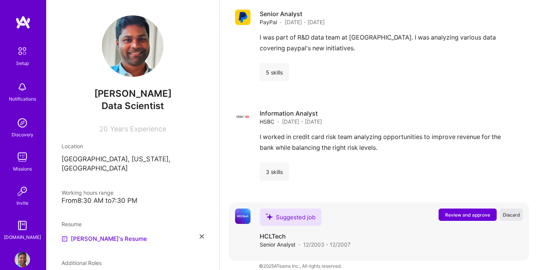
click at [508, 212] on span "Discard" at bounding box center [511, 215] width 17 height 7
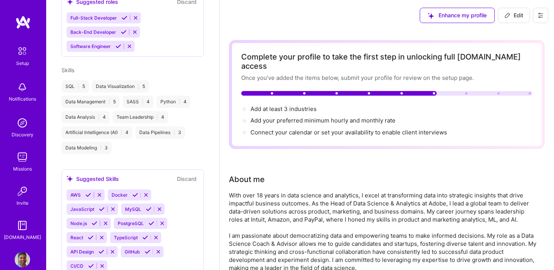
scroll to position [448, 0]
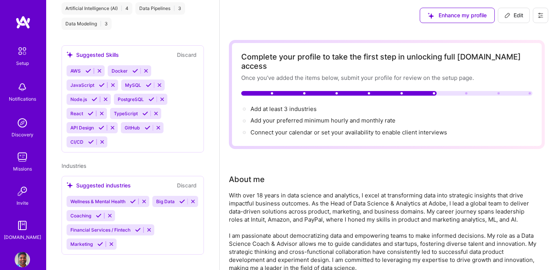
click at [146, 199] on icon at bounding box center [144, 202] width 6 height 6
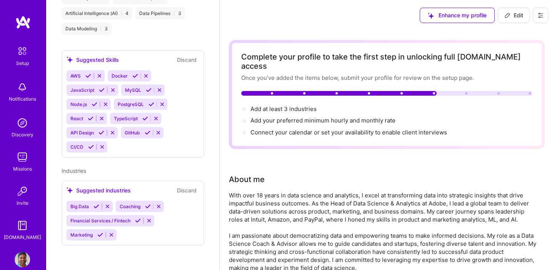
scroll to position [434, 0]
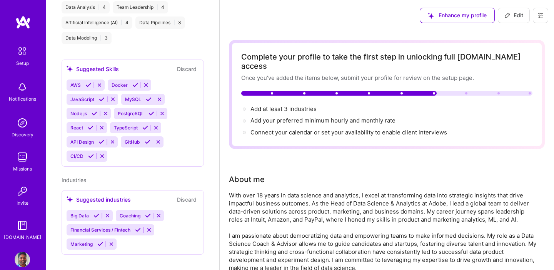
click at [96, 213] on icon at bounding box center [96, 216] width 6 height 6
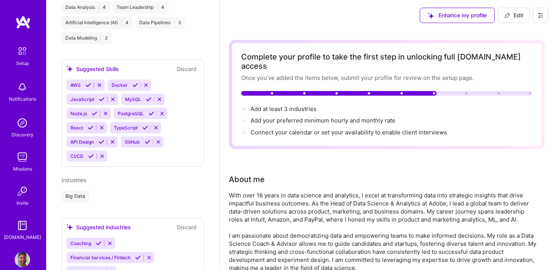
click at [99, 206] on div "Rajasekar Ramalingam Data Scientist 20 Years Experience Location San Francisco,…" at bounding box center [132, 135] width 173 height 270
click at [99, 241] on icon at bounding box center [99, 244] width 6 height 6
click at [137, 241] on icon at bounding box center [138, 244] width 6 height 6
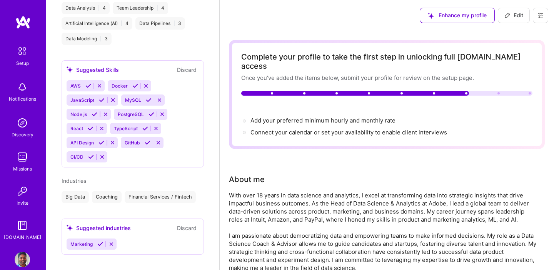
click at [100, 241] on icon at bounding box center [100, 244] width 6 height 6
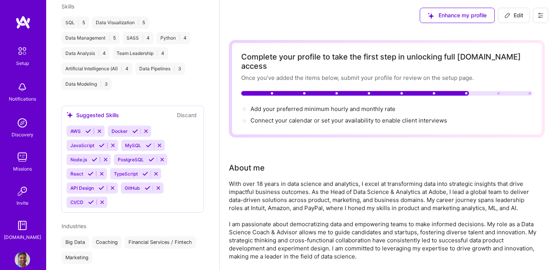
scroll to position [403, 0]
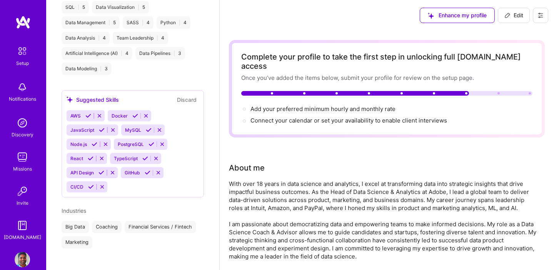
click at [88, 207] on div "Industries" at bounding box center [133, 211] width 142 height 8
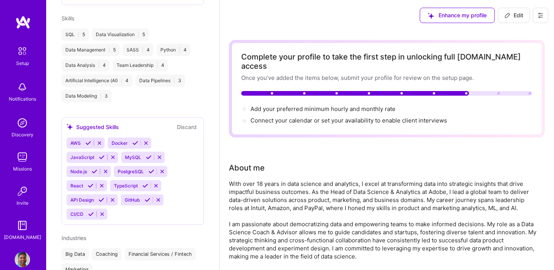
scroll to position [376, 0]
click at [87, 141] on icon at bounding box center [88, 144] width 6 height 6
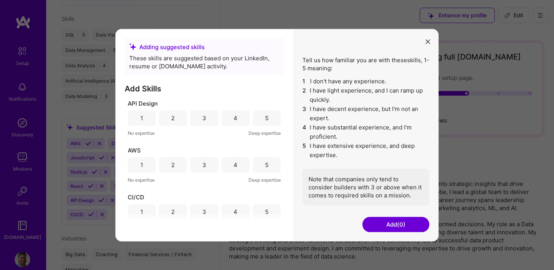
click at [265, 167] on div "5" at bounding box center [266, 165] width 3 height 8
click at [236, 168] on div "4" at bounding box center [235, 165] width 28 height 15
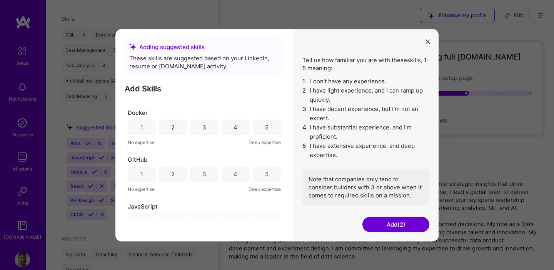
scroll to position [160, 0]
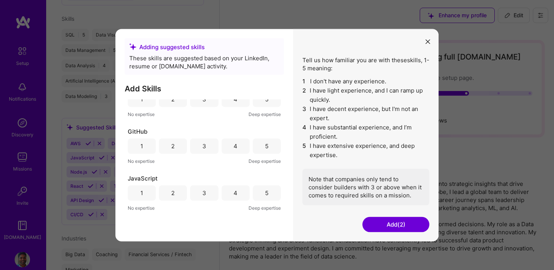
click at [266, 146] on div "5" at bounding box center [267, 145] width 28 height 15
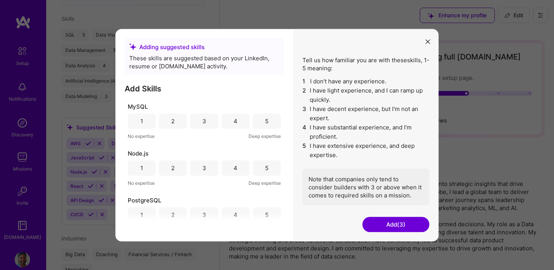
scroll to position [278, 0]
click at [211, 125] on div "3" at bounding box center [204, 121] width 28 height 15
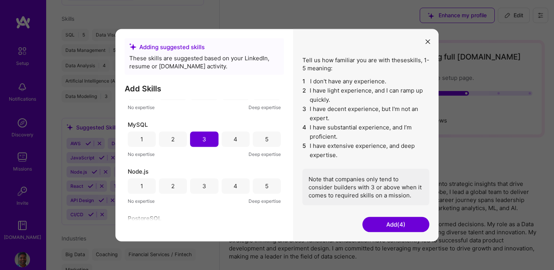
scroll to position [258, 0]
click at [239, 139] on div "4" at bounding box center [235, 140] width 28 height 15
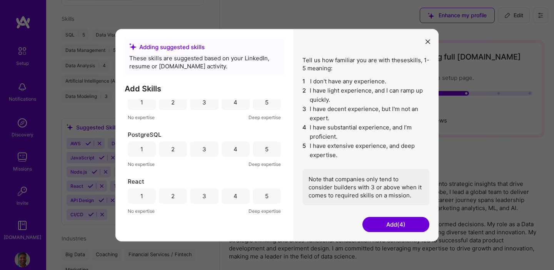
scroll to position [344, 0]
click at [238, 150] on div "4" at bounding box center [235, 149] width 28 height 15
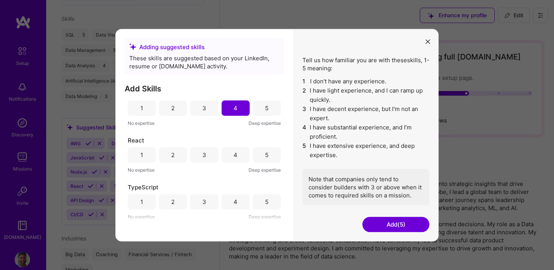
click at [388, 222] on button "Add (5)" at bounding box center [395, 224] width 67 height 15
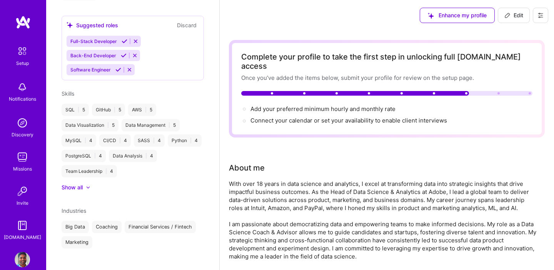
click at [388, 222] on div "With over 18 years in data science and analytics, I excel at transforming data …" at bounding box center [383, 220] width 308 height 81
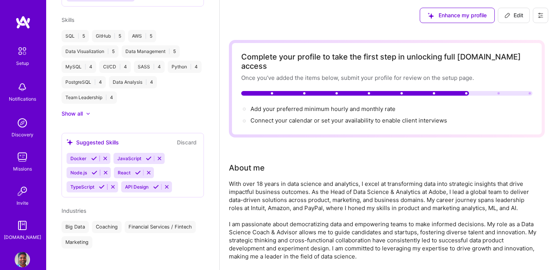
click at [106, 156] on icon at bounding box center [105, 159] width 6 height 6
click at [112, 156] on icon at bounding box center [113, 159] width 6 height 6
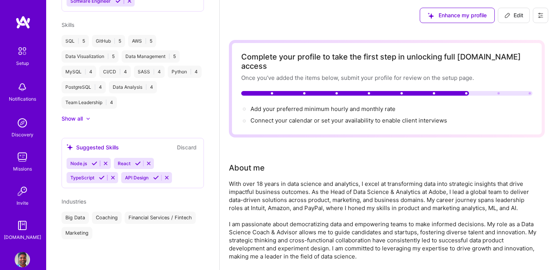
scroll to position [360, 0]
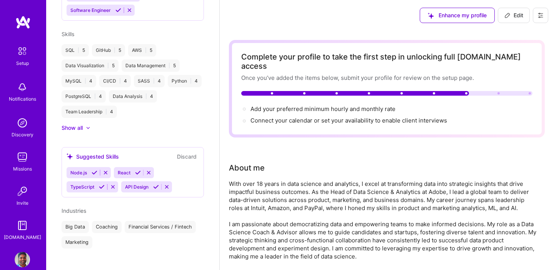
click at [106, 170] on icon at bounding box center [106, 173] width 6 height 6
click at [102, 170] on icon at bounding box center [102, 173] width 6 height 6
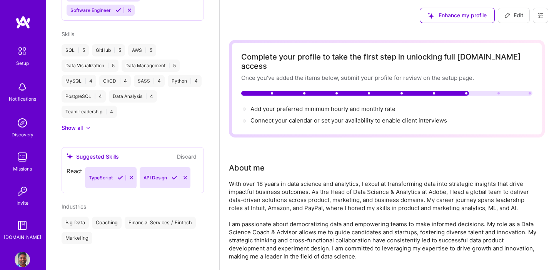
scroll to position [346, 0]
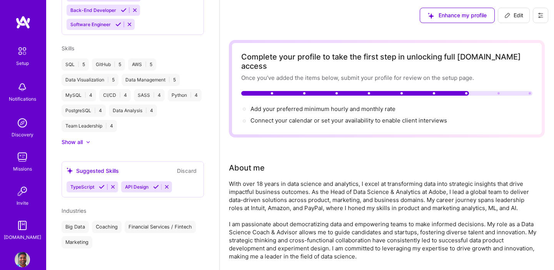
click at [111, 184] on icon at bounding box center [113, 187] width 6 height 6
click at [115, 184] on icon at bounding box center [113, 187] width 6 height 6
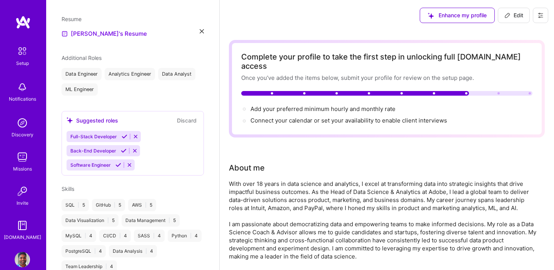
scroll to position [205, 0]
click at [137, 135] on icon at bounding box center [136, 138] width 6 height 6
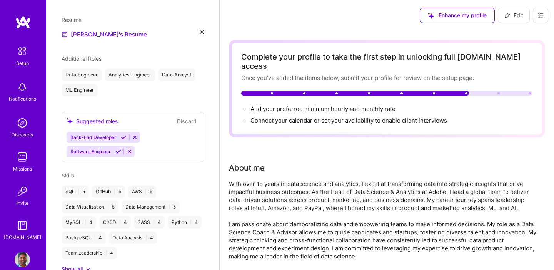
click at [137, 134] on button at bounding box center [135, 137] width 10 height 7
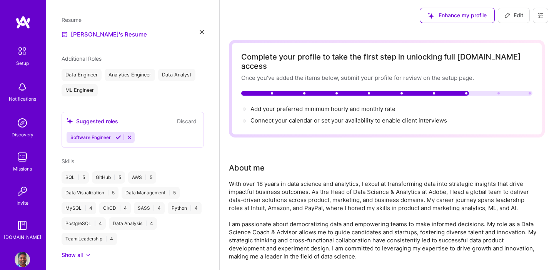
click at [127, 135] on icon at bounding box center [130, 138] width 6 height 6
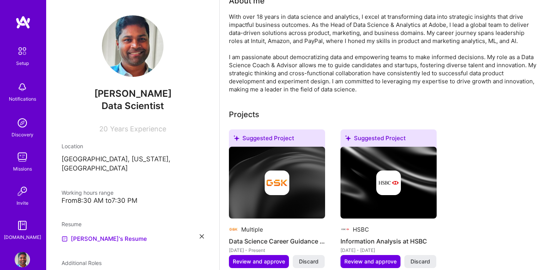
scroll to position [0, 0]
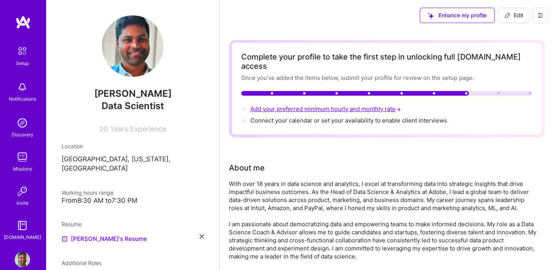
click at [346, 105] on span "Add your preferred minimum hourly and monthly rate →" at bounding box center [326, 108] width 152 height 7
select select "US"
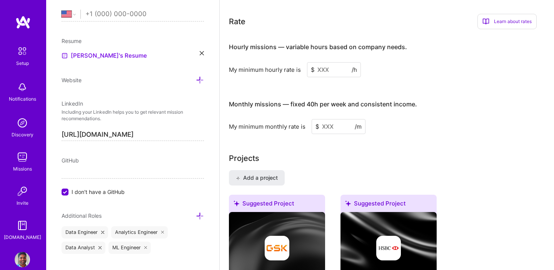
scroll to position [485, 0]
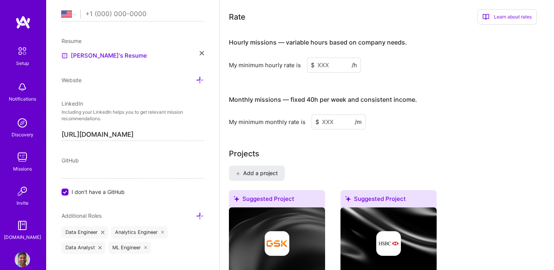
click at [332, 58] on input at bounding box center [334, 65] width 54 height 15
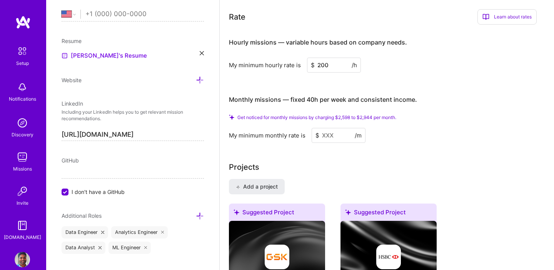
type input "200"
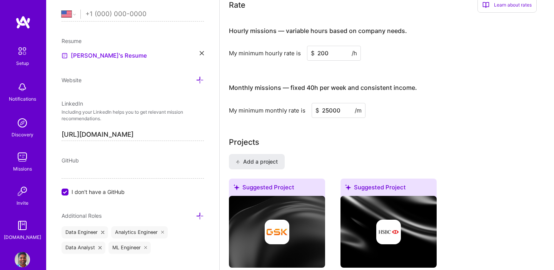
type input "25000"
click at [329, 46] on input "200" at bounding box center [334, 53] width 54 height 15
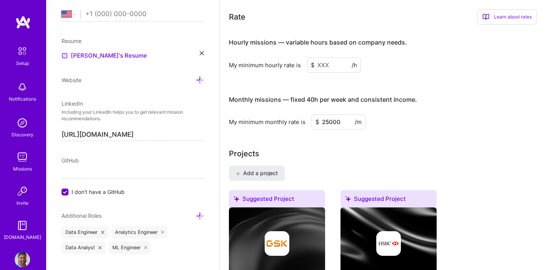
click at [384, 75] on div "Hourly missions — variable hours based on company needs. My minimum hourly rate…" at bounding box center [383, 80] width 308 height 99
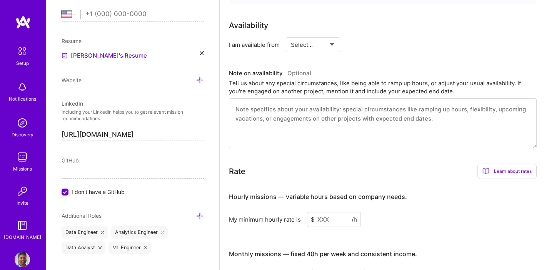
scroll to position [409, 0]
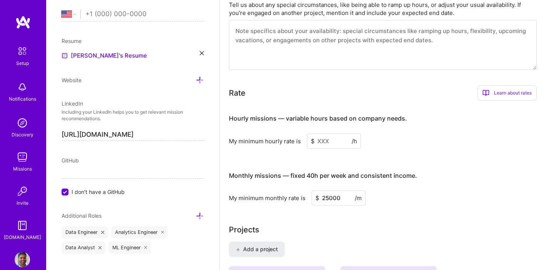
click at [328, 134] on input at bounding box center [334, 141] width 54 height 15
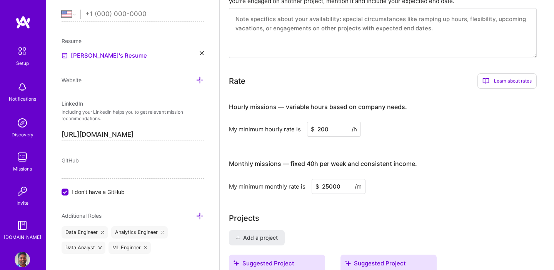
type input "200"
click at [445, 140] on div "Hourly missions — variable hours based on company needs. My minimum hourly rate…" at bounding box center [383, 144] width 308 height 99
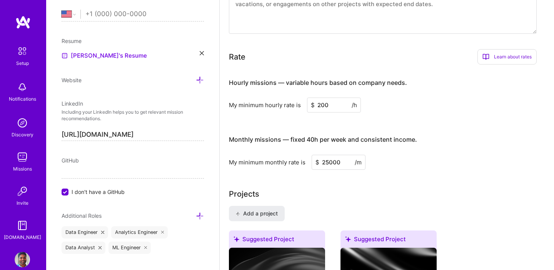
scroll to position [444, 0]
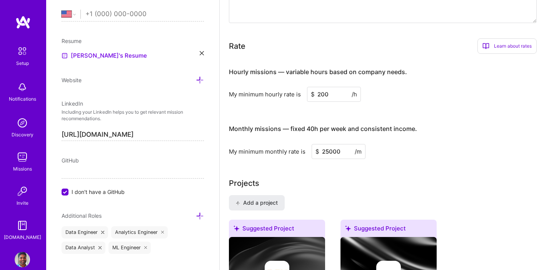
click at [322, 144] on input "25000" at bounding box center [338, 151] width 54 height 15
type input "29000"
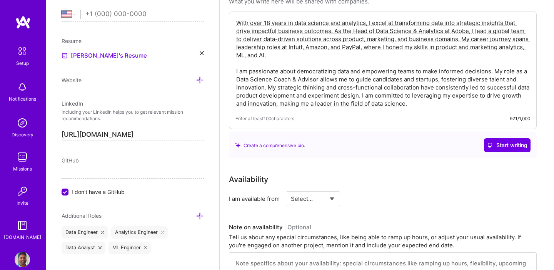
scroll to position [0, 0]
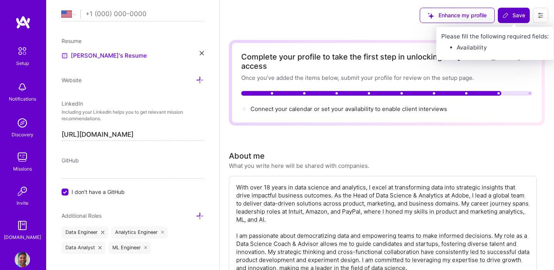
click at [513, 14] on span "Save" at bounding box center [513, 16] width 23 height 8
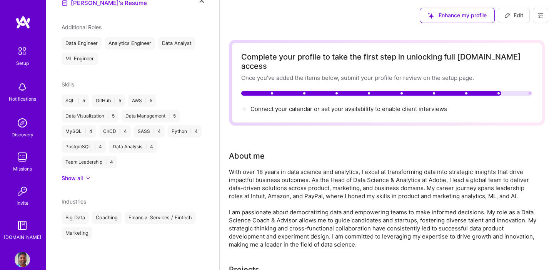
scroll to position [174, 0]
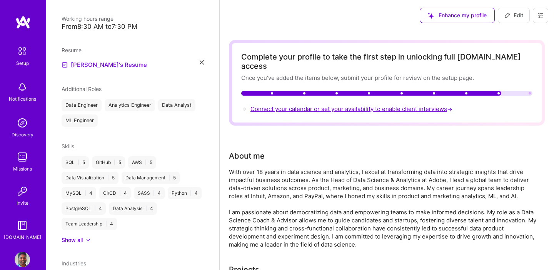
click at [315, 105] on span "Connect your calendar or set your availability to enable client interviews →" at bounding box center [351, 108] width 203 height 7
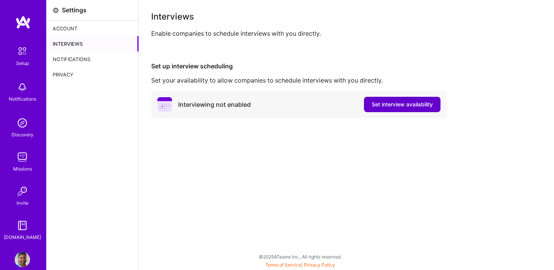
click at [378, 105] on span "Set interview availability" at bounding box center [401, 105] width 61 height 8
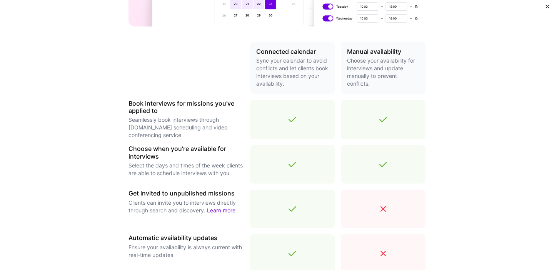
scroll to position [239, 0]
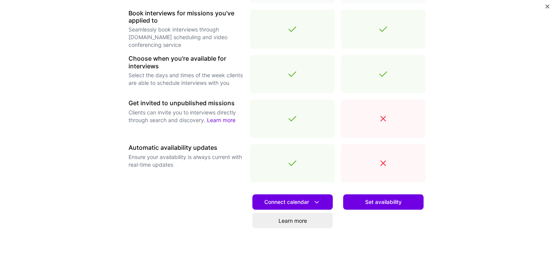
click at [313, 193] on div "Connect calendar Learn more" at bounding box center [292, 233] width 85 height 88
click at [314, 200] on icon at bounding box center [317, 202] width 8 height 8
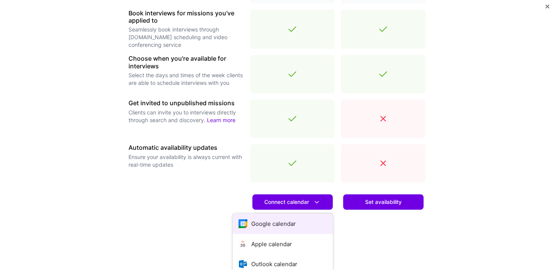
click at [300, 220] on button "Google calendar" at bounding box center [283, 224] width 100 height 20
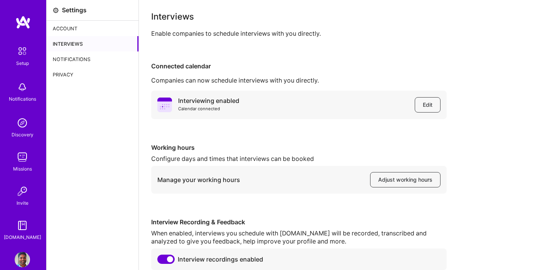
click at [83, 61] on div "Notifications" at bounding box center [93, 59] width 92 height 15
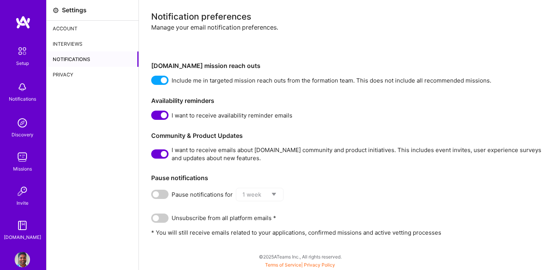
click at [77, 31] on div "Account" at bounding box center [93, 28] width 92 height 15
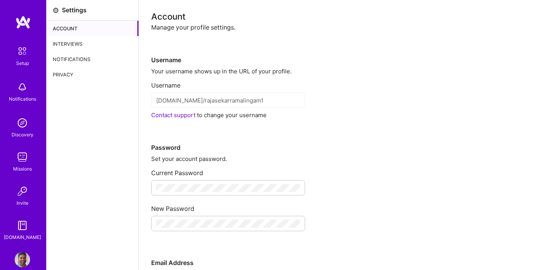
click at [28, 230] on img at bounding box center [22, 225] width 15 height 15
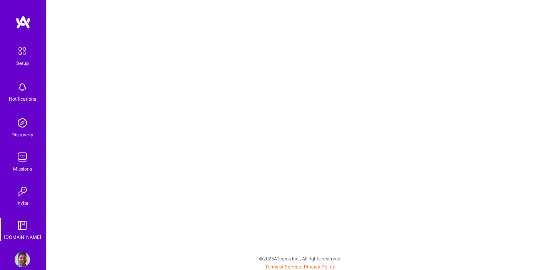
click at [28, 254] on img at bounding box center [22, 259] width 15 height 15
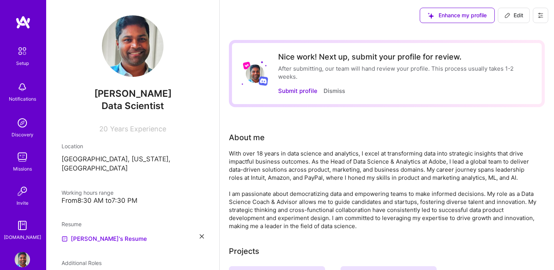
click at [334, 57] on div "Nice work! Next up, submit your profile for review." at bounding box center [405, 56] width 254 height 9
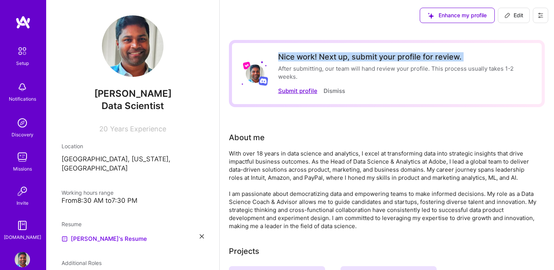
click at [304, 90] on button "Submit profile" at bounding box center [297, 91] width 39 height 8
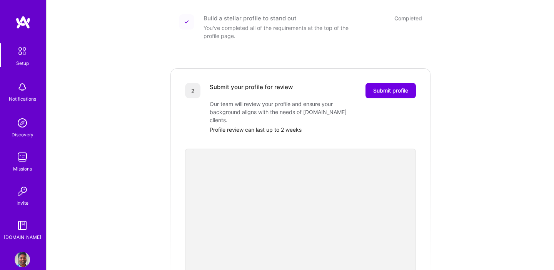
scroll to position [111, 0]
click at [376, 87] on button "Submit profile" at bounding box center [390, 89] width 50 height 15
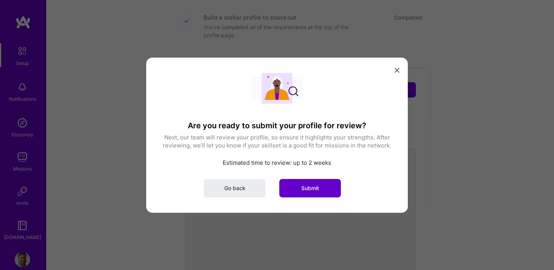
click at [296, 189] on button "Submit" at bounding box center [310, 188] width 62 height 18
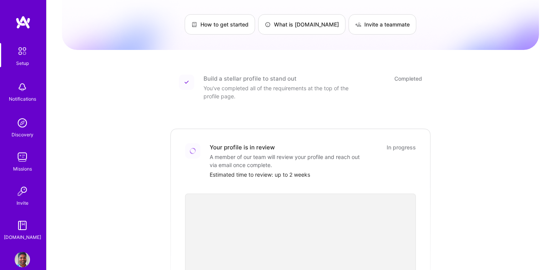
scroll to position [289, 0]
